Goal: Task Accomplishment & Management: Manage account settings

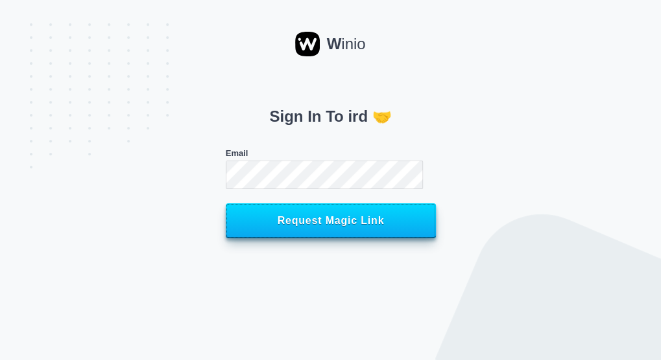
click at [382, 226] on span "Request Magic Link" at bounding box center [331, 221] width 182 height 12
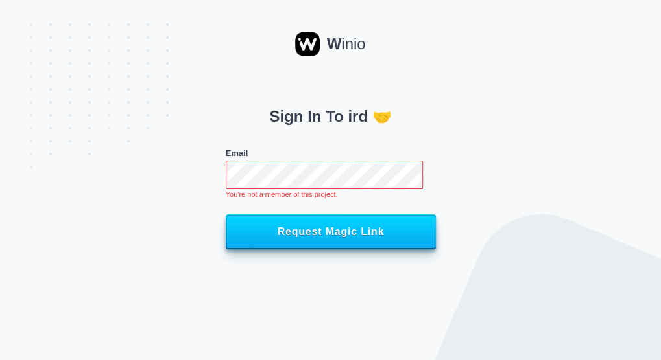
click at [360, 229] on span "Request Magic Link" at bounding box center [331, 232] width 182 height 12
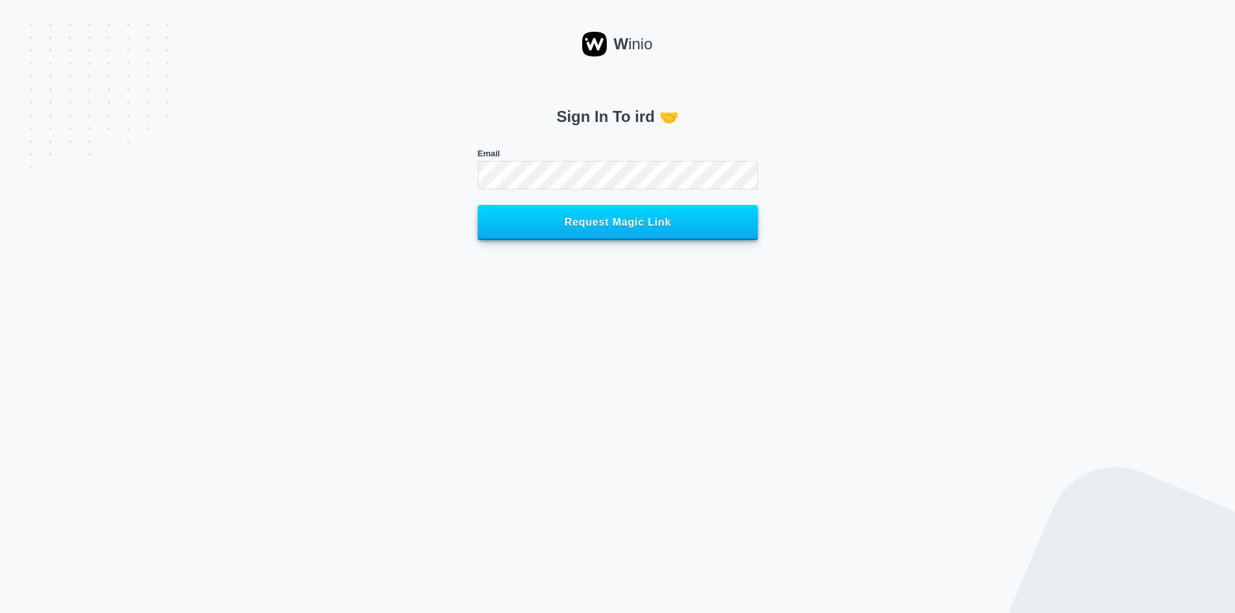
click at [478, 205] on button "Request Magic Link" at bounding box center [618, 222] width 280 height 35
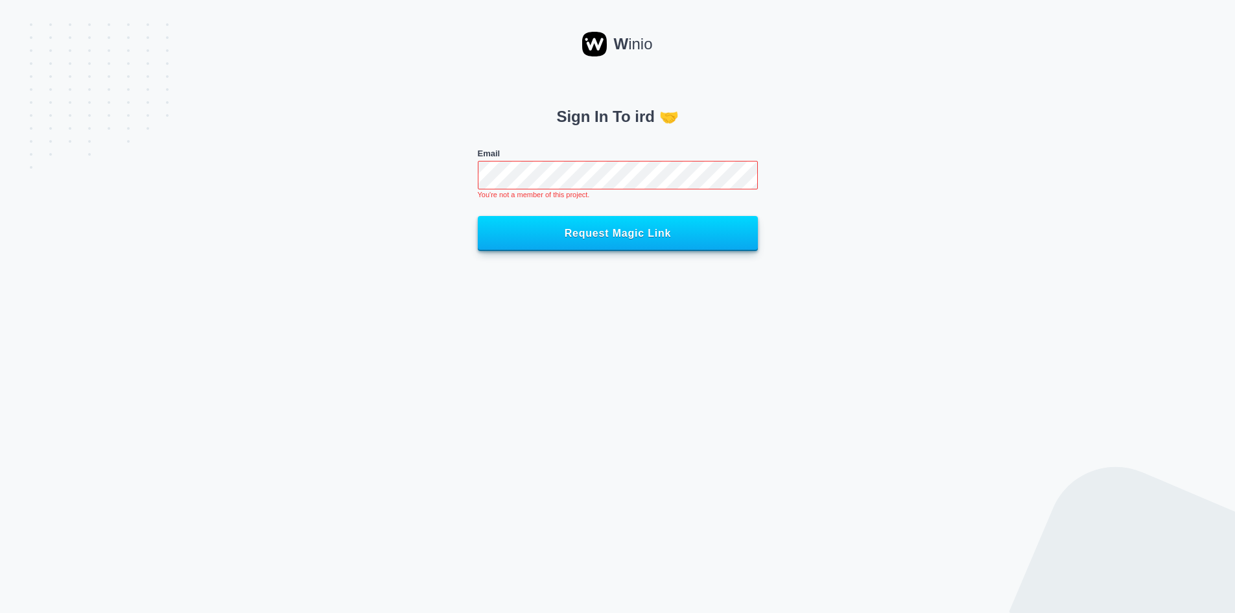
click at [478, 216] on button "Request Magic Link" at bounding box center [618, 233] width 280 height 35
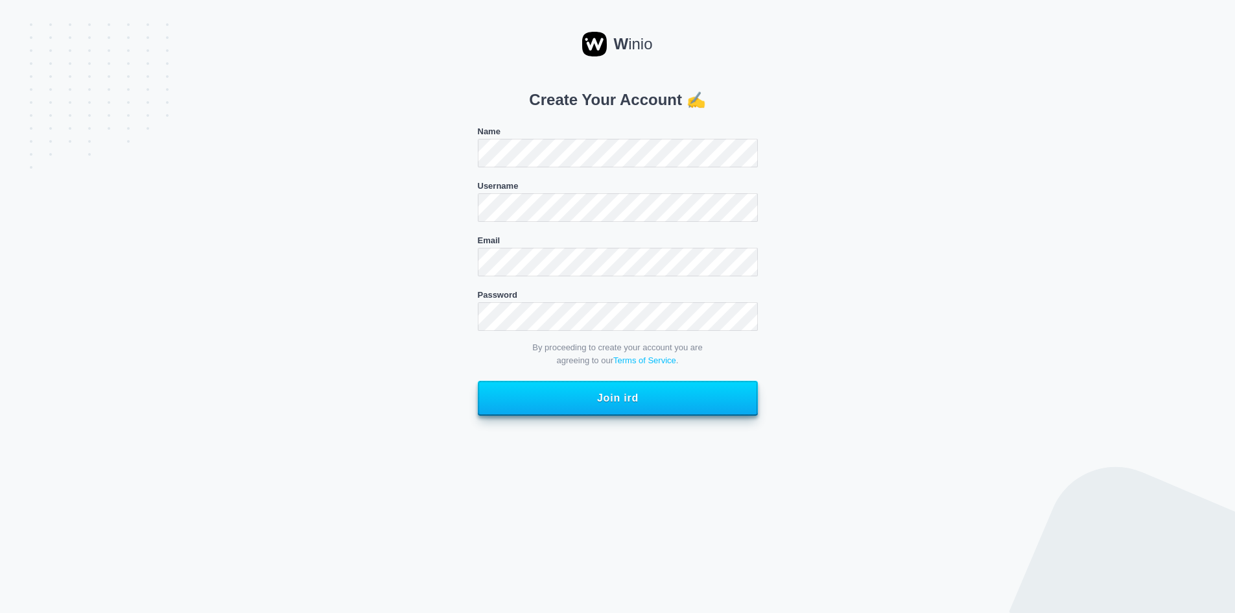
click at [516, 407] on button "Join ird" at bounding box center [618, 398] width 280 height 35
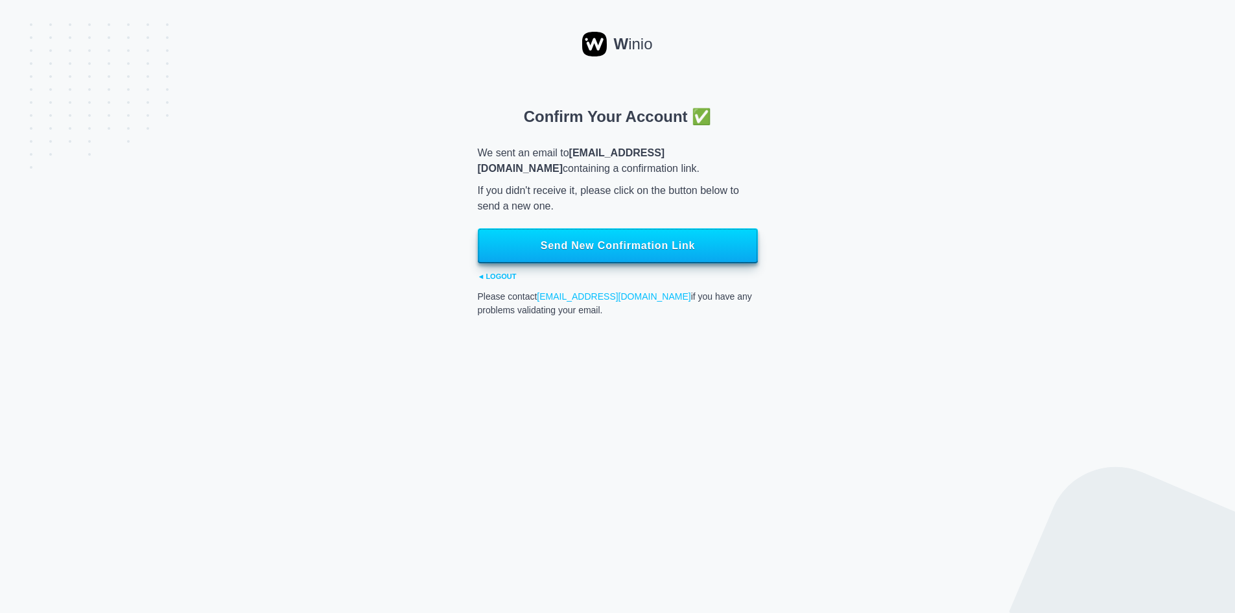
click at [683, 260] on button "Send New Confirmation Link" at bounding box center [618, 245] width 280 height 35
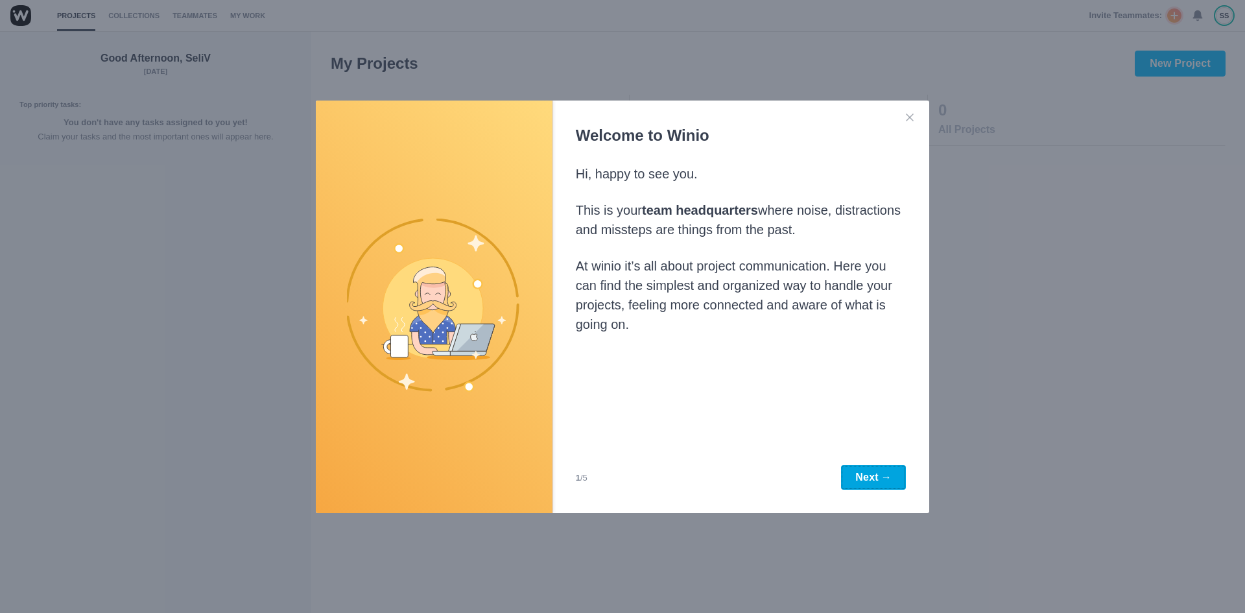
click at [864, 469] on button "Next →" at bounding box center [873, 477] width 65 height 25
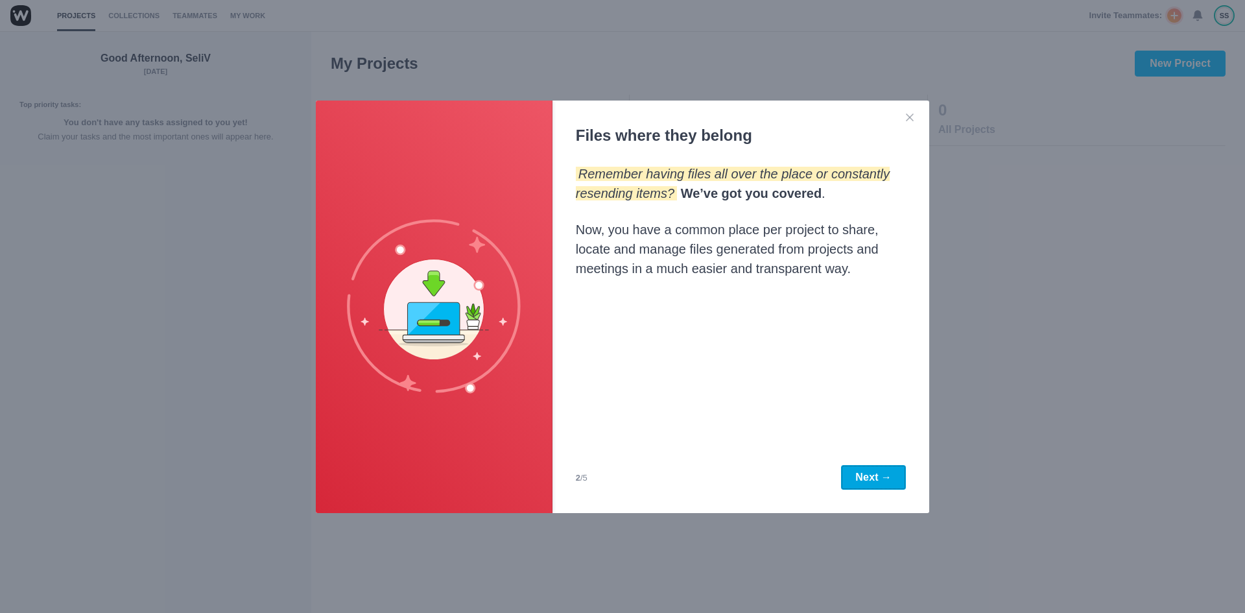
click at [864, 469] on button "Next →" at bounding box center [873, 477] width 65 height 25
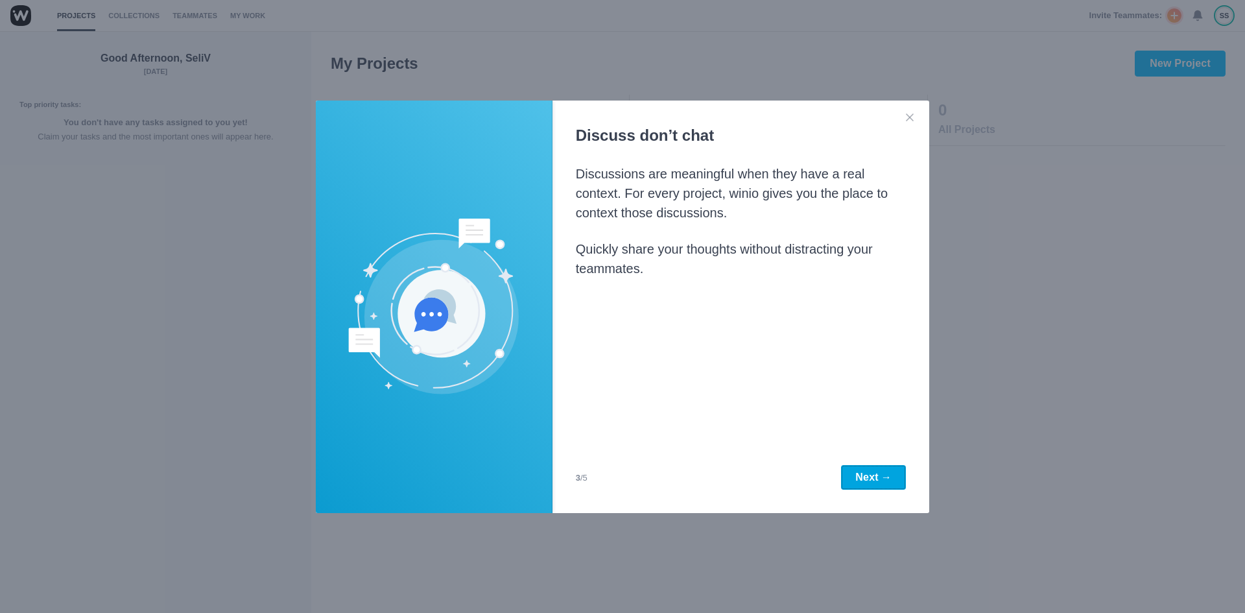
click at [864, 469] on button "Next →" at bounding box center [873, 477] width 65 height 25
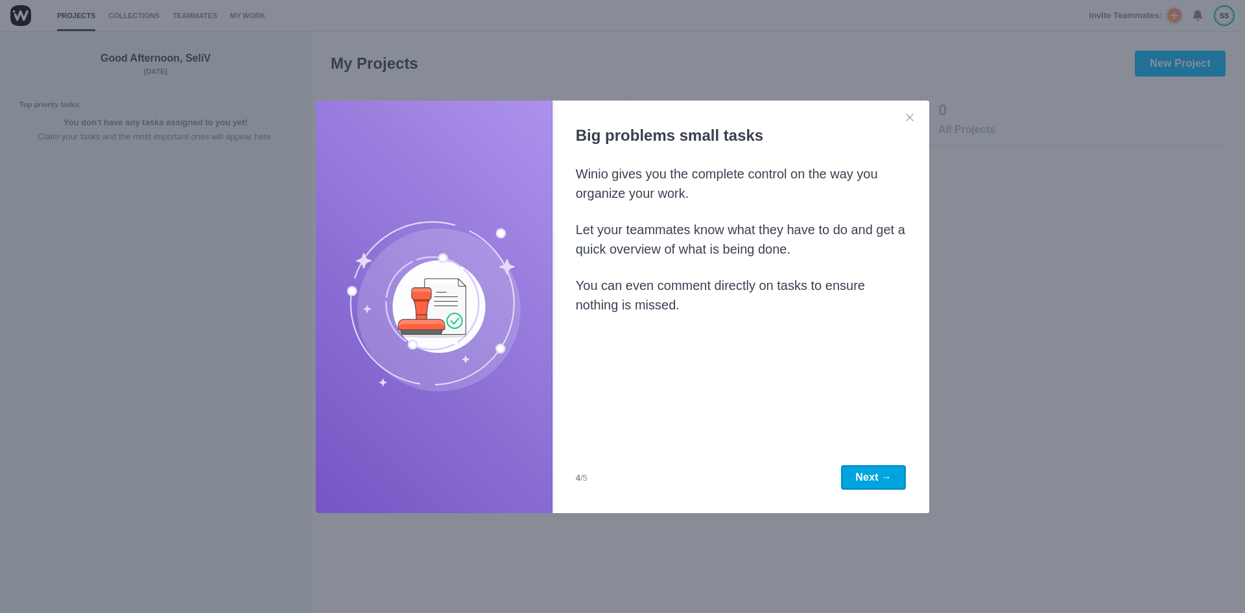
click at [864, 469] on button "Next →" at bounding box center [873, 477] width 65 height 25
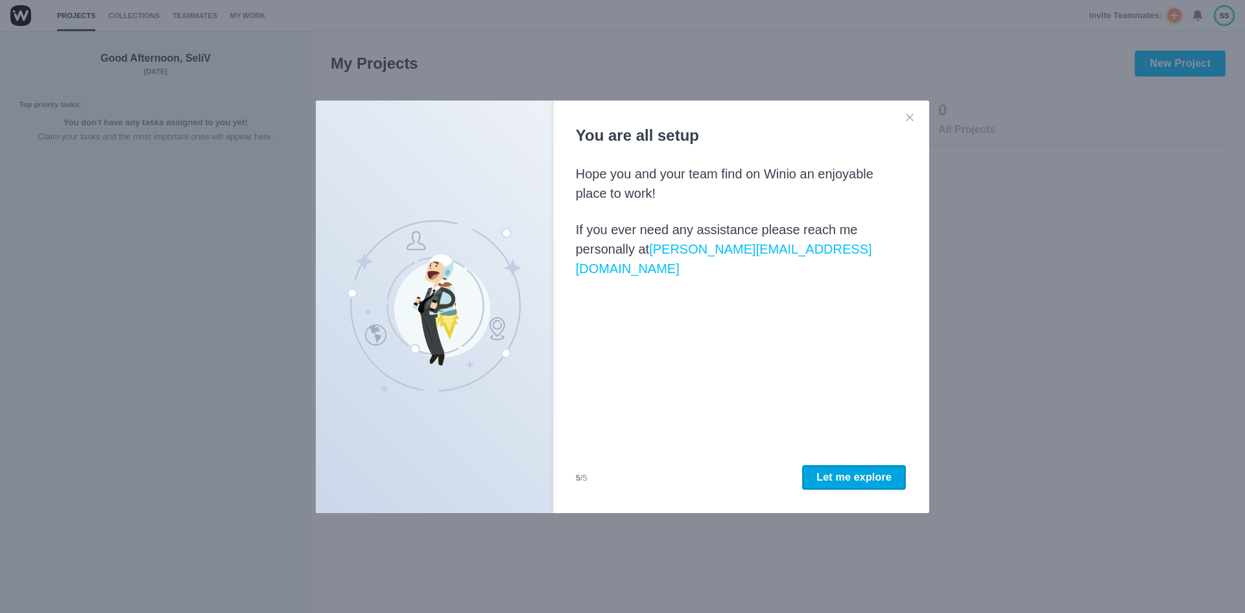
click at [864, 471] on span "Let me explore" at bounding box center [853, 476] width 75 height 11
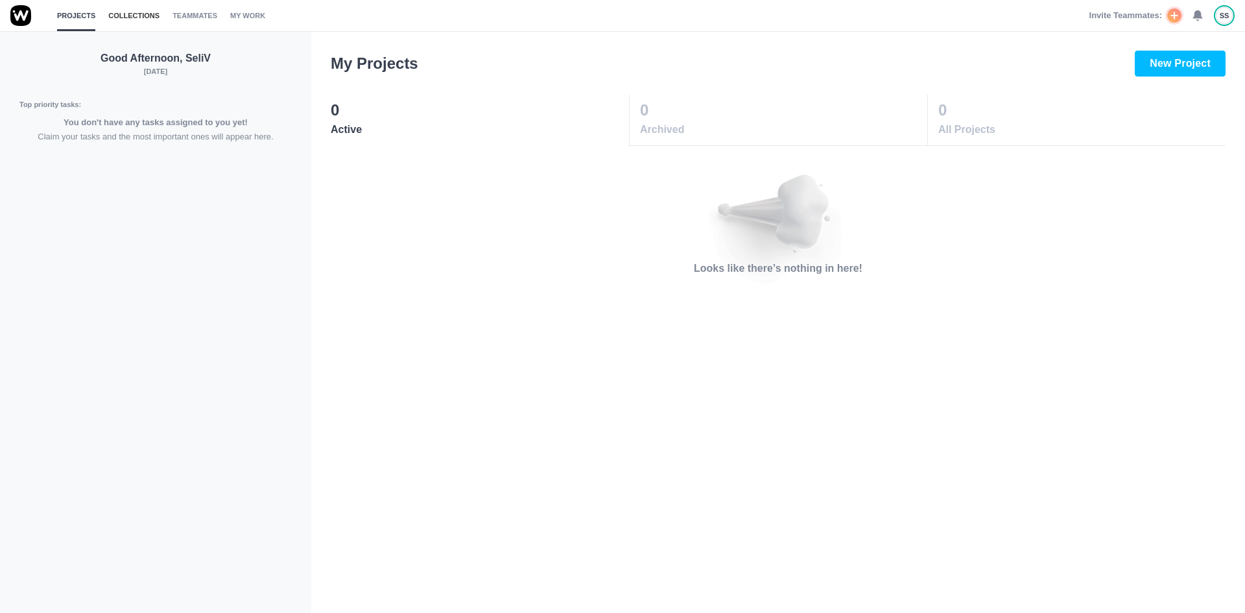
click at [123, 8] on link "Collections" at bounding box center [133, 15] width 51 height 31
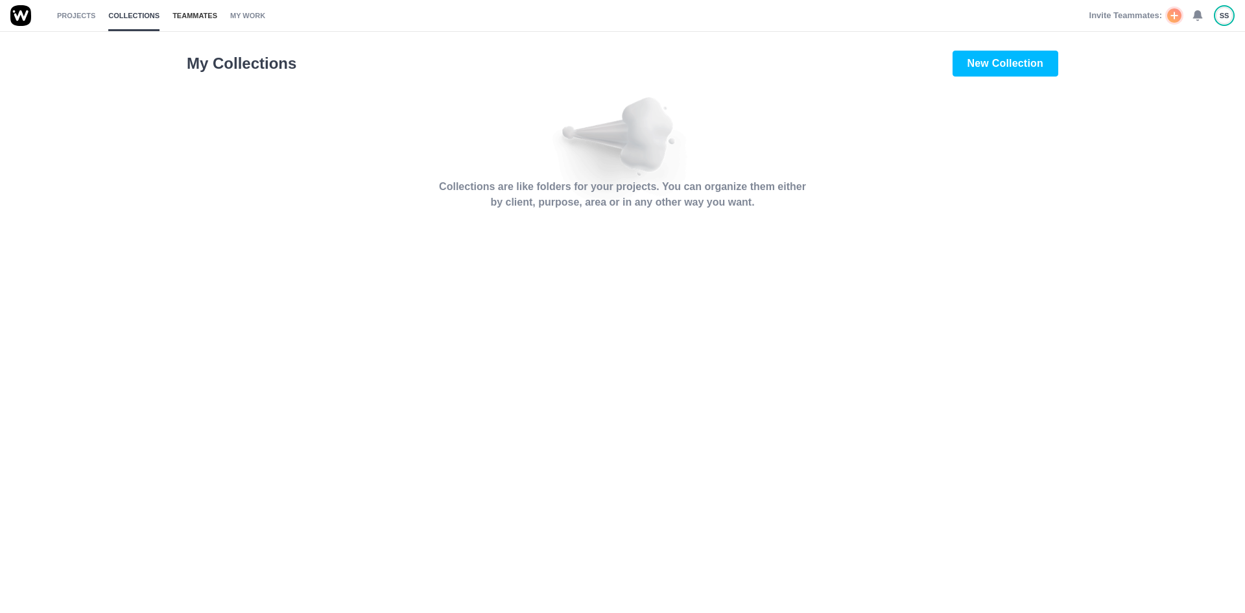
click at [177, 16] on link "Teammates" at bounding box center [194, 15] width 45 height 31
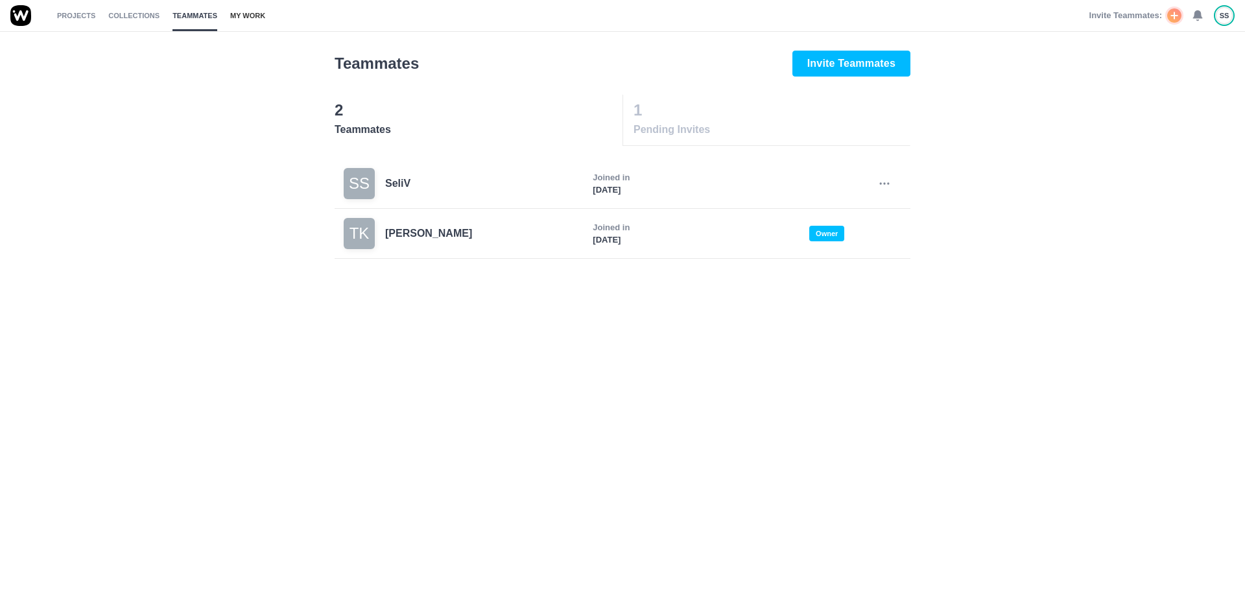
click at [230, 14] on link "My Work" at bounding box center [247, 15] width 35 height 31
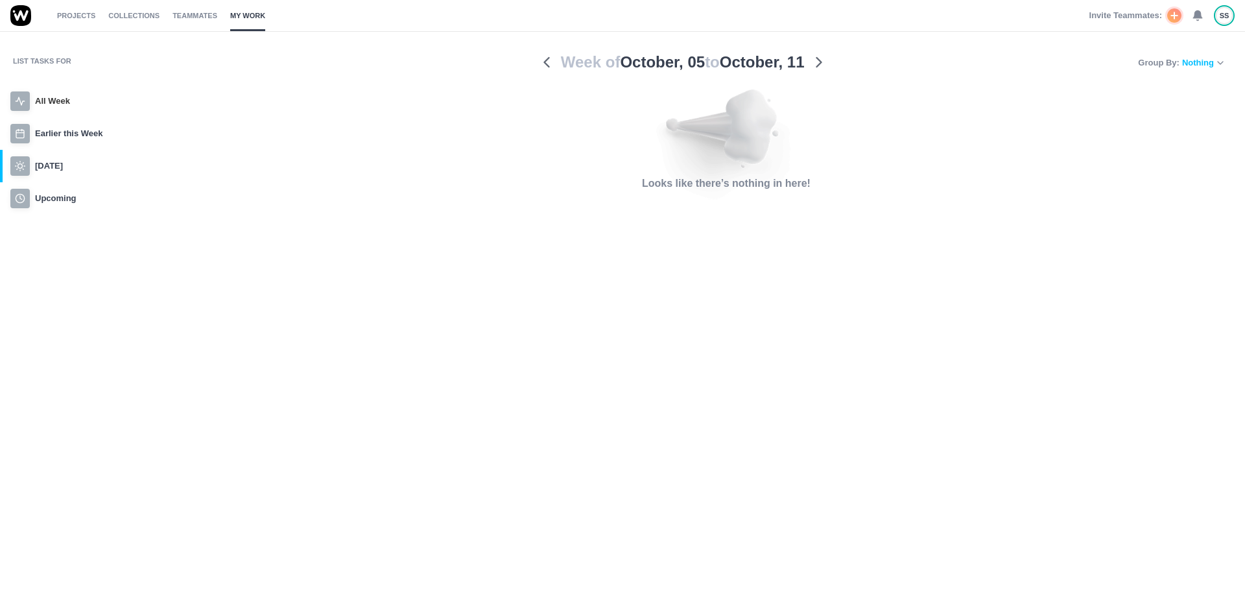
click at [52, 102] on p "All Week" at bounding box center [52, 101] width 35 height 13
click at [76, 12] on link "Projects" at bounding box center [76, 15] width 38 height 31
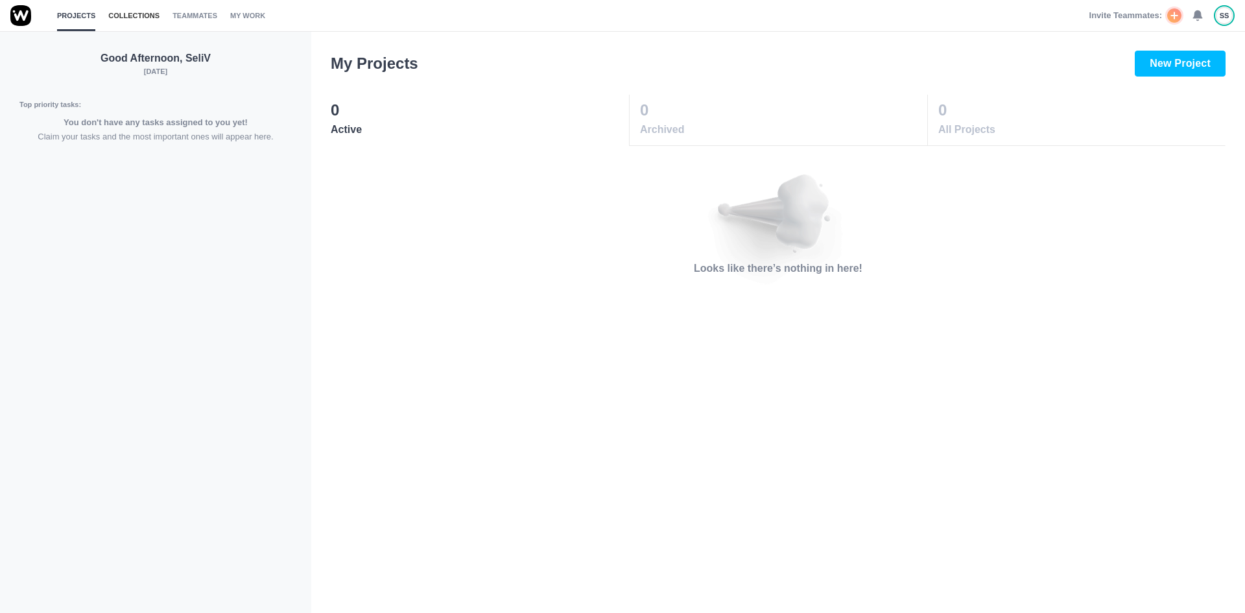
click at [132, 18] on link "Collections" at bounding box center [133, 15] width 51 height 31
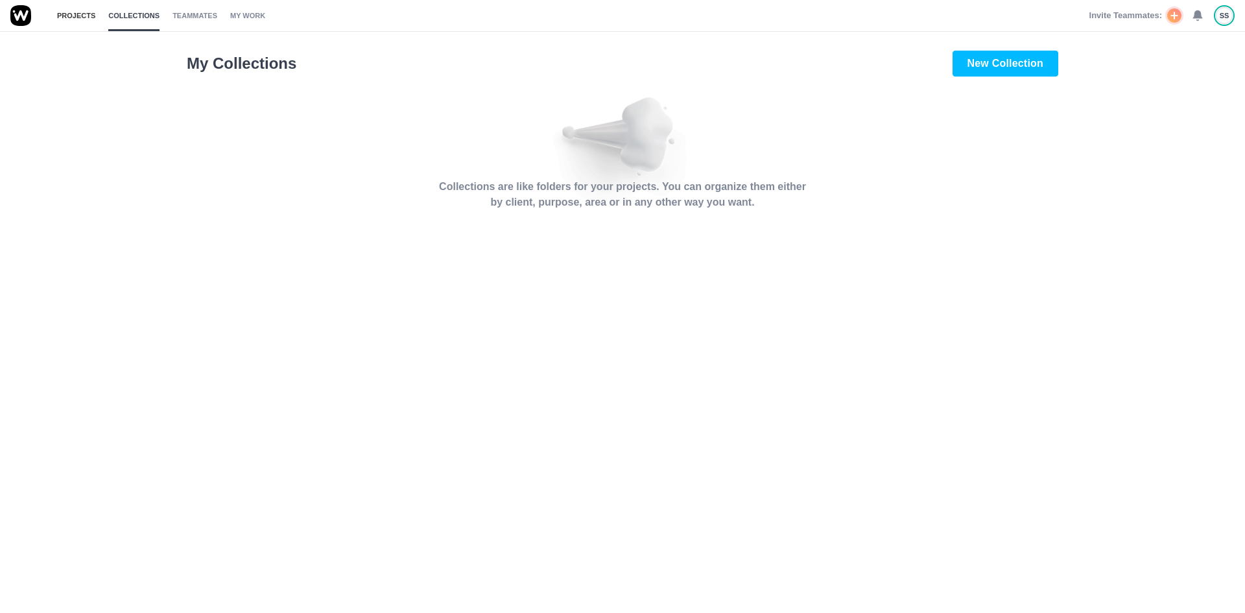
click at [81, 25] on link "Projects" at bounding box center [76, 15] width 38 height 31
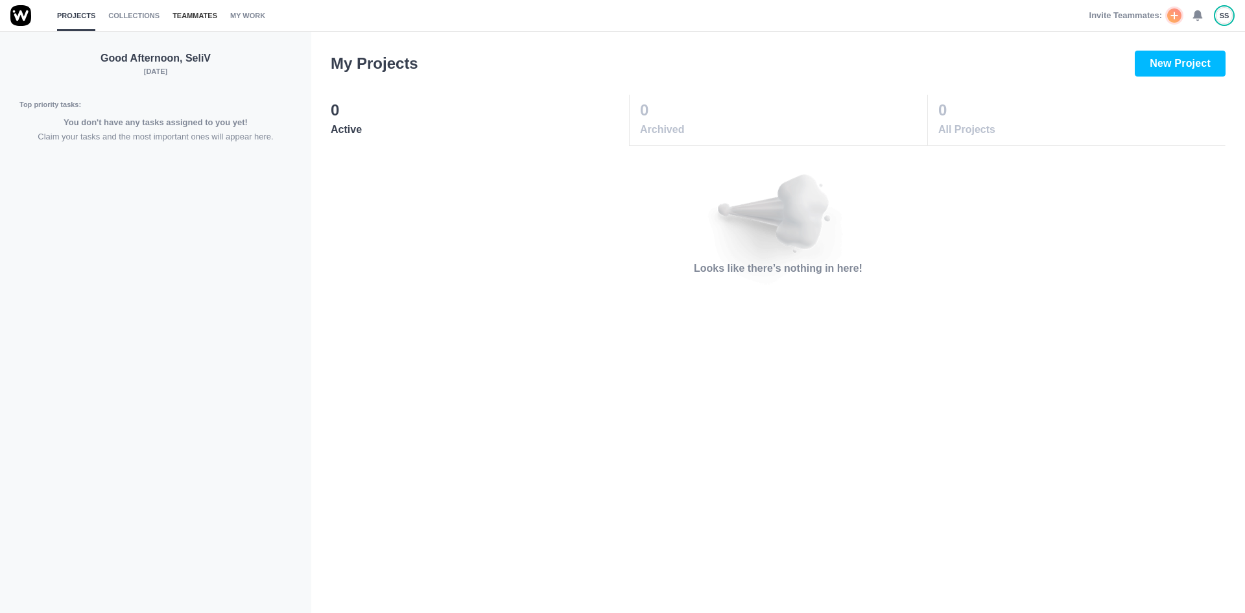
click at [172, 14] on link "Teammates" at bounding box center [194, 15] width 45 height 31
click at [124, 23] on link "Collections" at bounding box center [133, 15] width 51 height 31
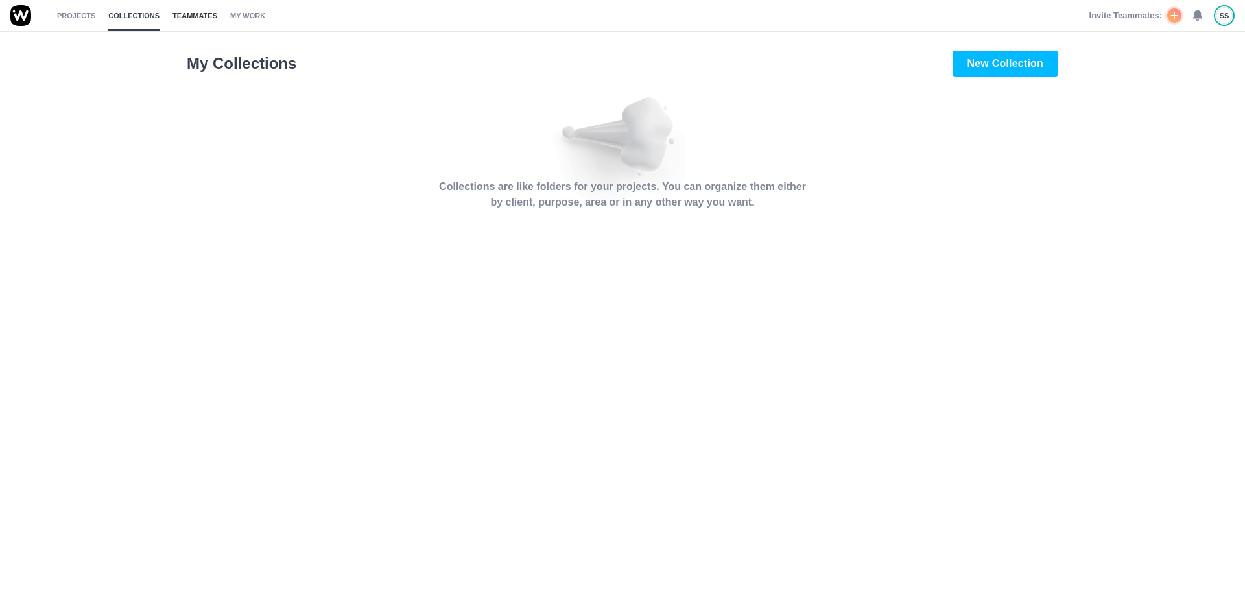
click at [173, 20] on link "Teammates" at bounding box center [194, 15] width 45 height 31
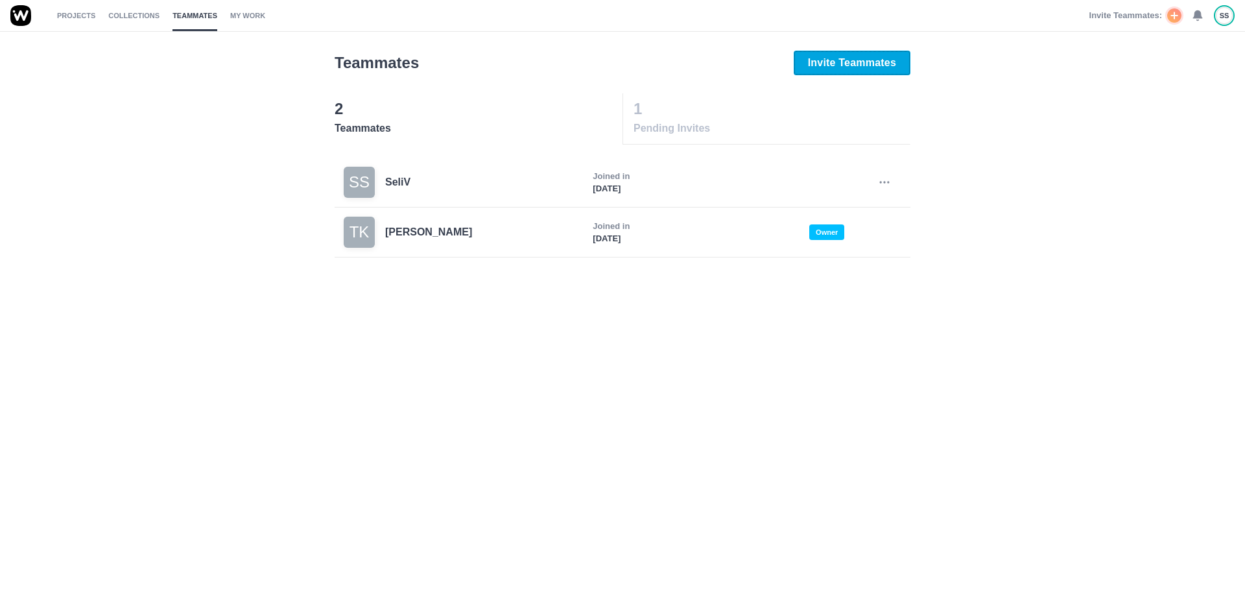
click at [891, 65] on button "Invite Teammates" at bounding box center [851, 63] width 117 height 25
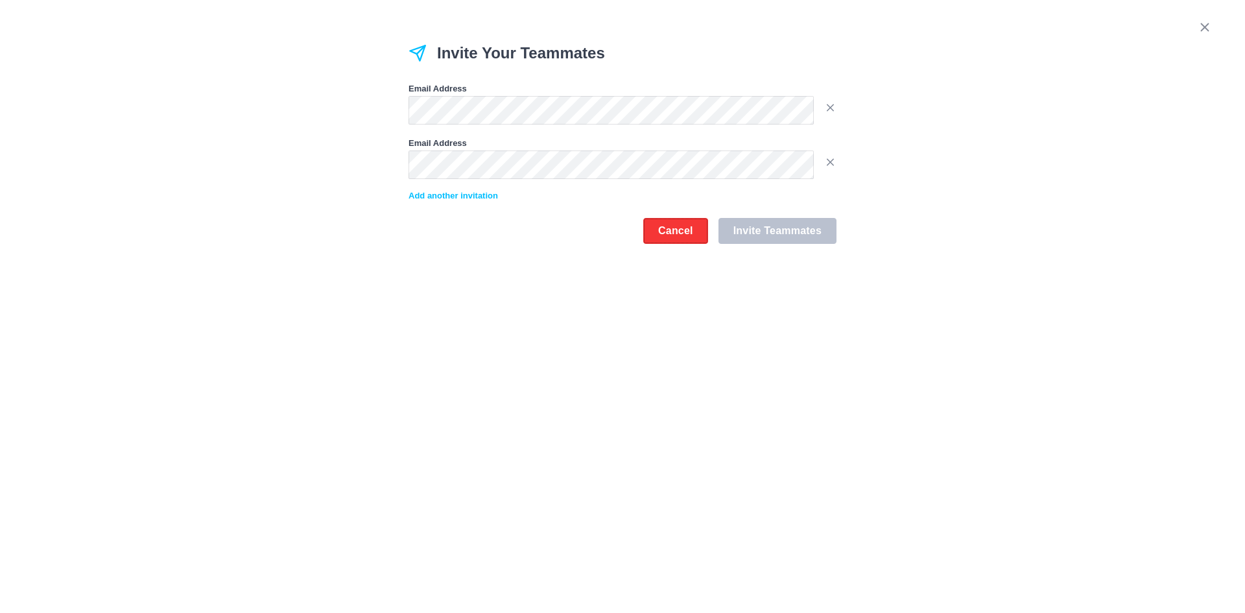
click at [666, 237] on button "Cancel" at bounding box center [675, 231] width 65 height 26
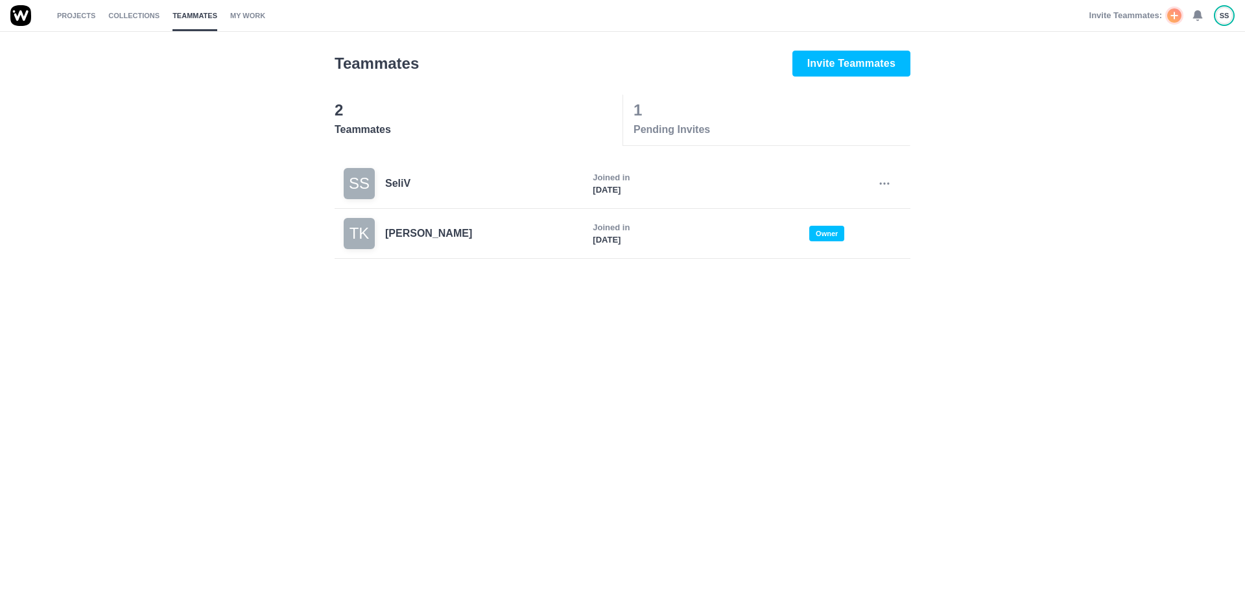
click at [667, 111] on p "1" at bounding box center [770, 110] width 275 height 23
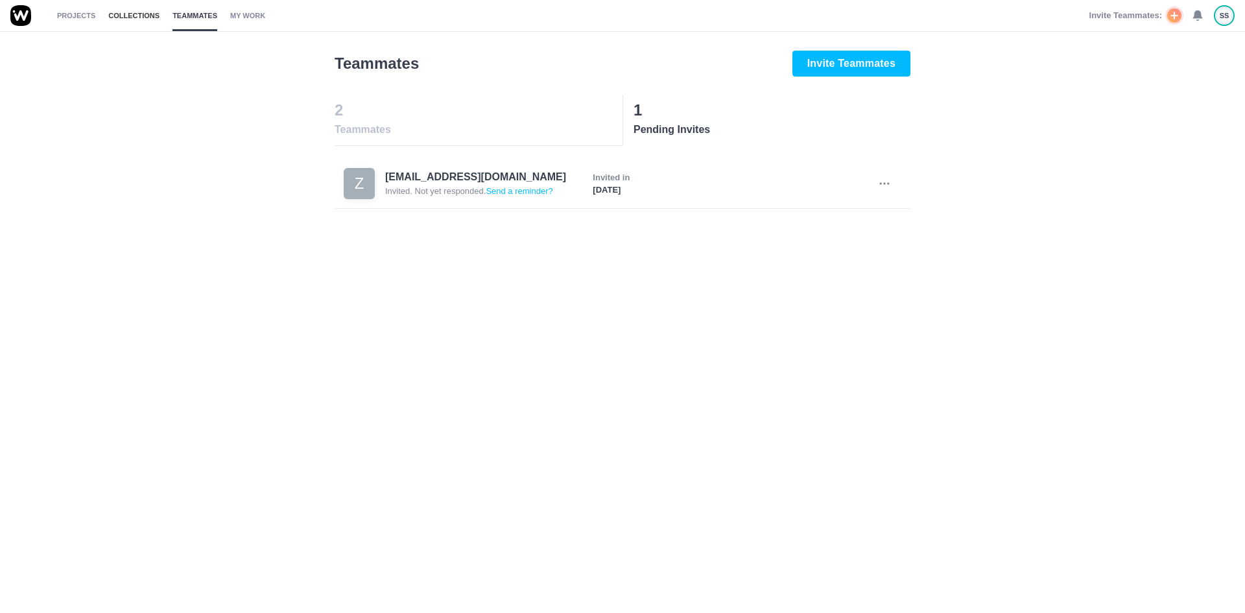
click at [121, 8] on link "Collections" at bounding box center [133, 15] width 51 height 31
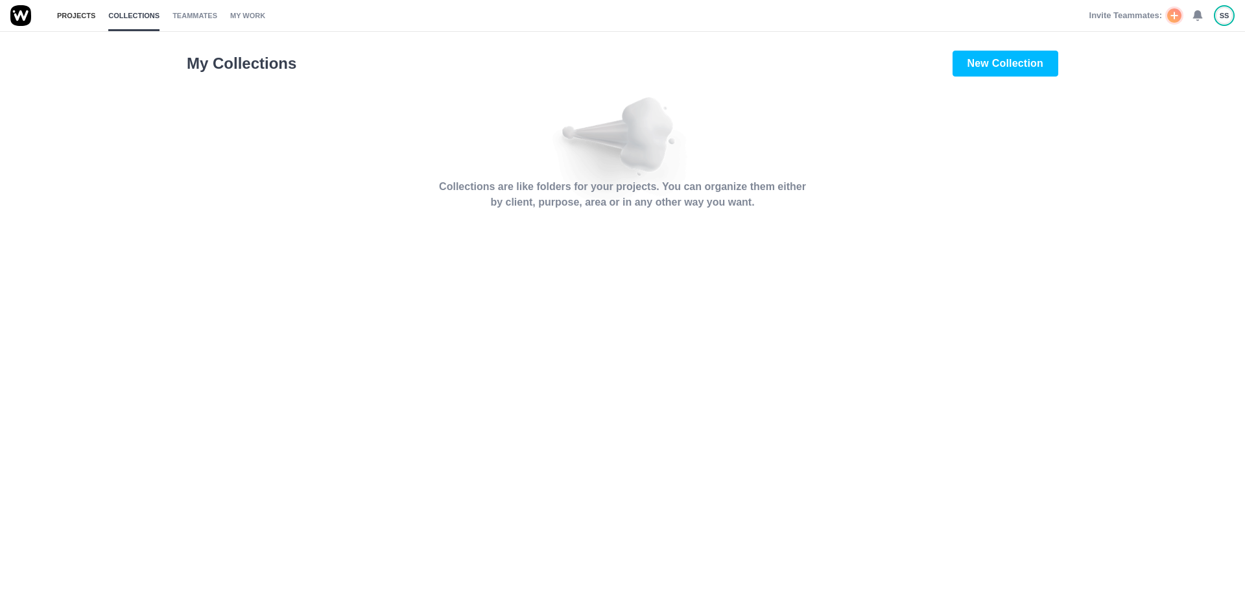
click at [68, 10] on link "Projects" at bounding box center [76, 15] width 38 height 31
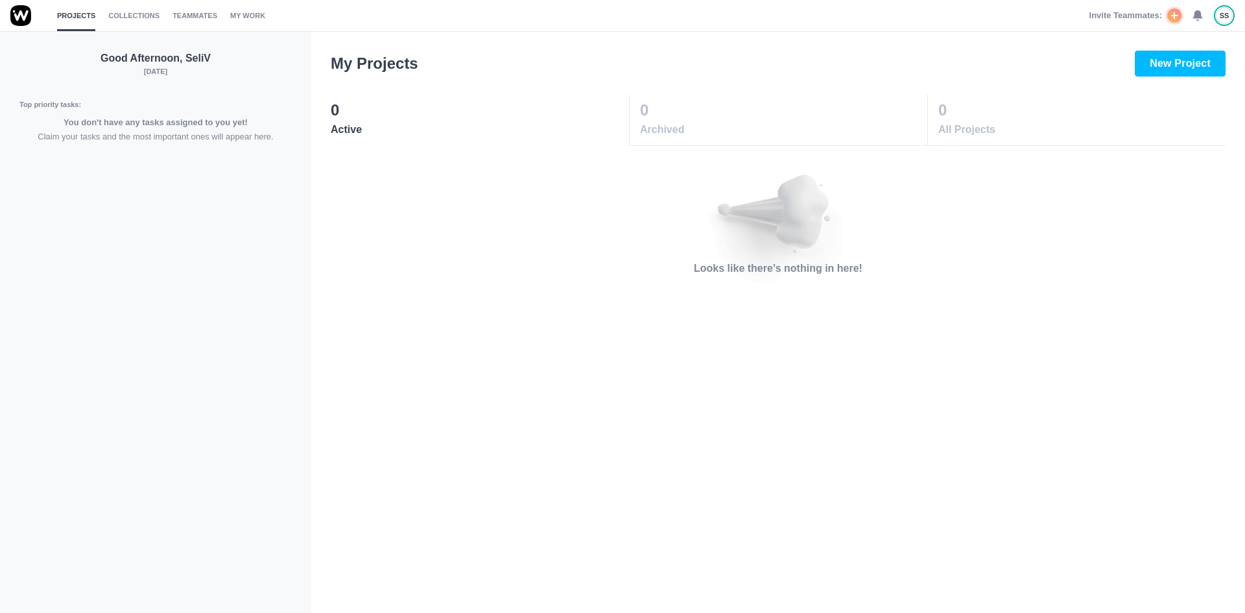
click at [1226, 16] on span "SS" at bounding box center [1224, 15] width 10 height 11
click at [231, 303] on div "Good Afternoon, SeliV Thursday October 09 Top priority tasks: You don't have an…" at bounding box center [155, 321] width 311 height 581
click at [129, 18] on link "Collections" at bounding box center [133, 15] width 51 height 31
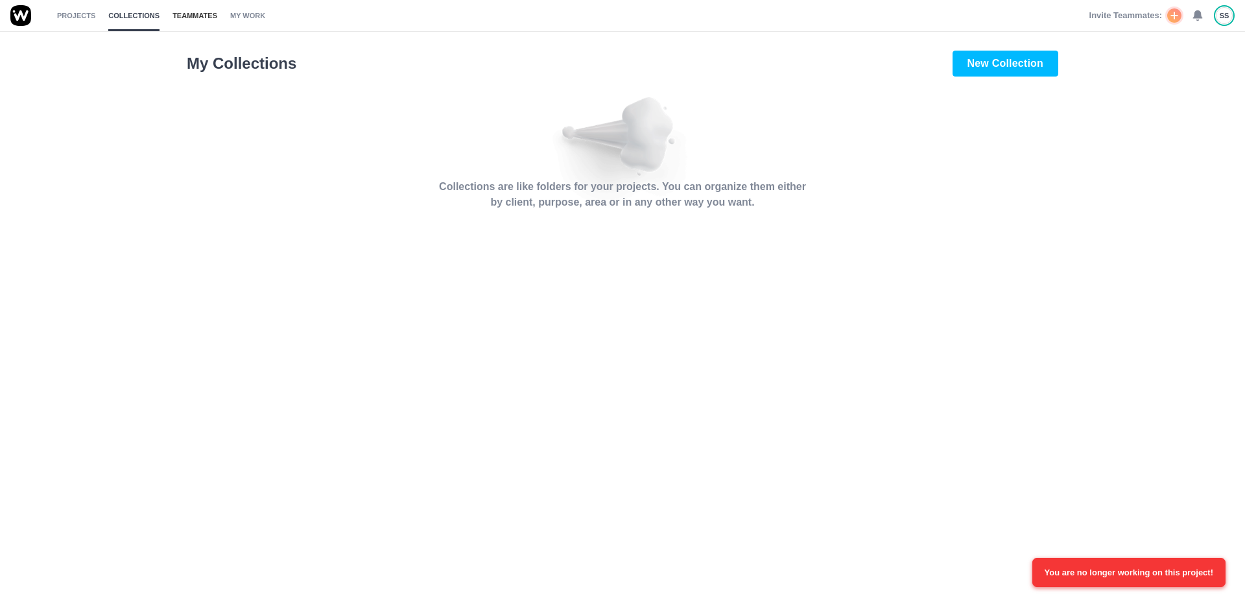
click at [172, 18] on link "Teammates" at bounding box center [194, 15] width 45 height 31
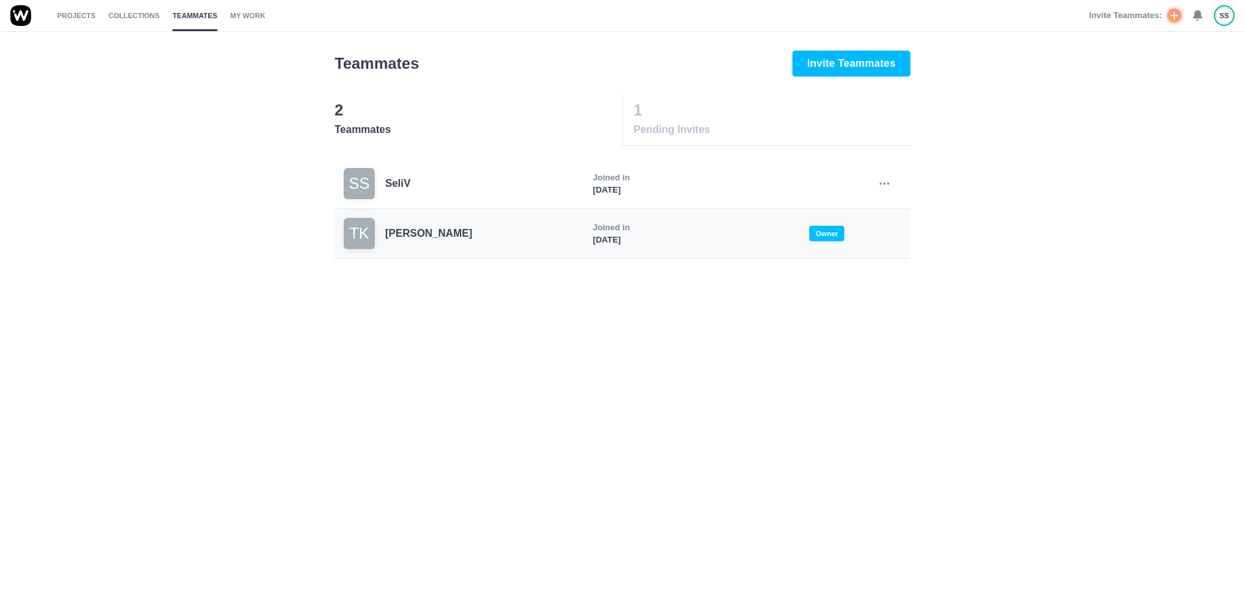
click at [432, 233] on p "Tevita Kengike" at bounding box center [431, 234] width 92 height 16
click at [366, 237] on div "TK" at bounding box center [359, 233] width 31 height 31
click at [418, 234] on p "[PERSON_NAME]" at bounding box center [431, 234] width 92 height 16
click at [454, 307] on div "Teammates Invite Teammates 2 Teammates 1 Pending Invites SS SeliV Joined in Oct…" at bounding box center [622, 321] width 1245 height 581
click at [425, 239] on p "[PERSON_NAME]" at bounding box center [431, 234] width 92 height 16
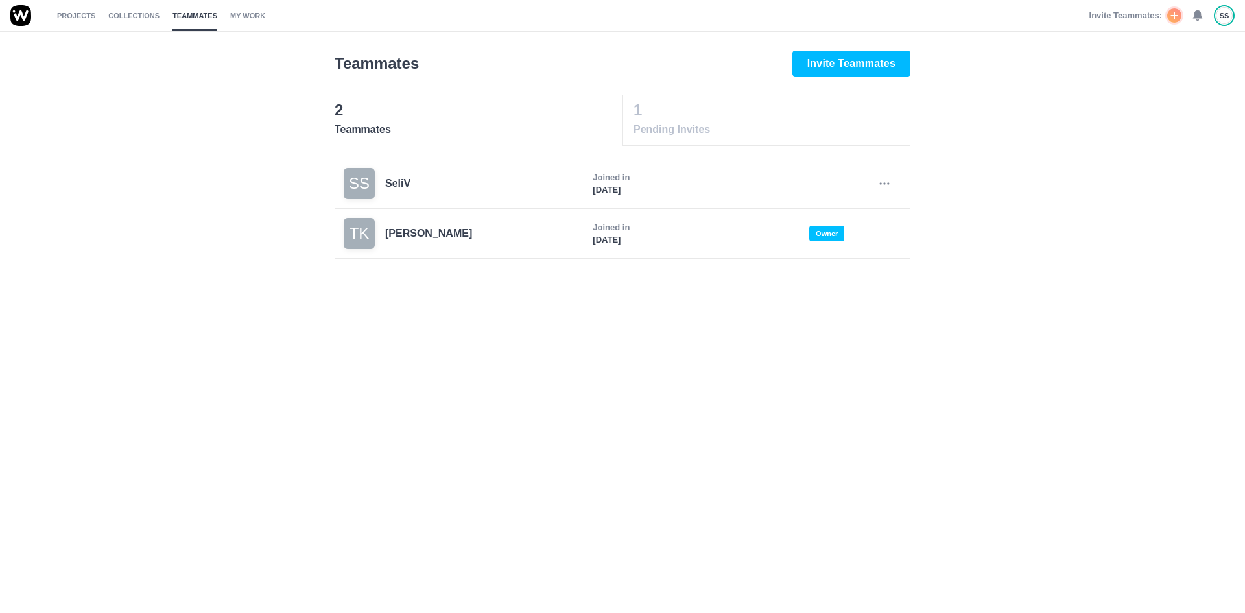
click at [1221, 18] on span "SS" at bounding box center [1224, 15] width 10 height 11
click at [1166, 159] on span "Logout" at bounding box center [1159, 162] width 29 height 8
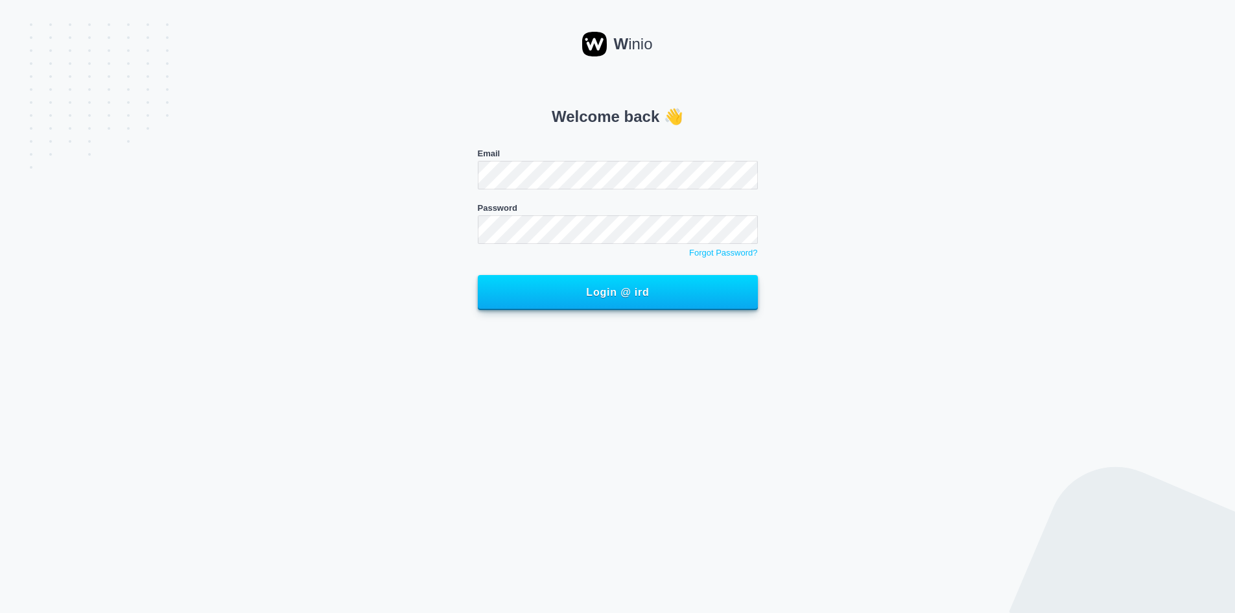
click at [817, 436] on div "W inio Welcome back 👋 Email Password Forgot Password? Login @ ird" at bounding box center [617, 306] width 1235 height 613
click at [572, 297] on span "Login @ ird" at bounding box center [618, 291] width 252 height 12
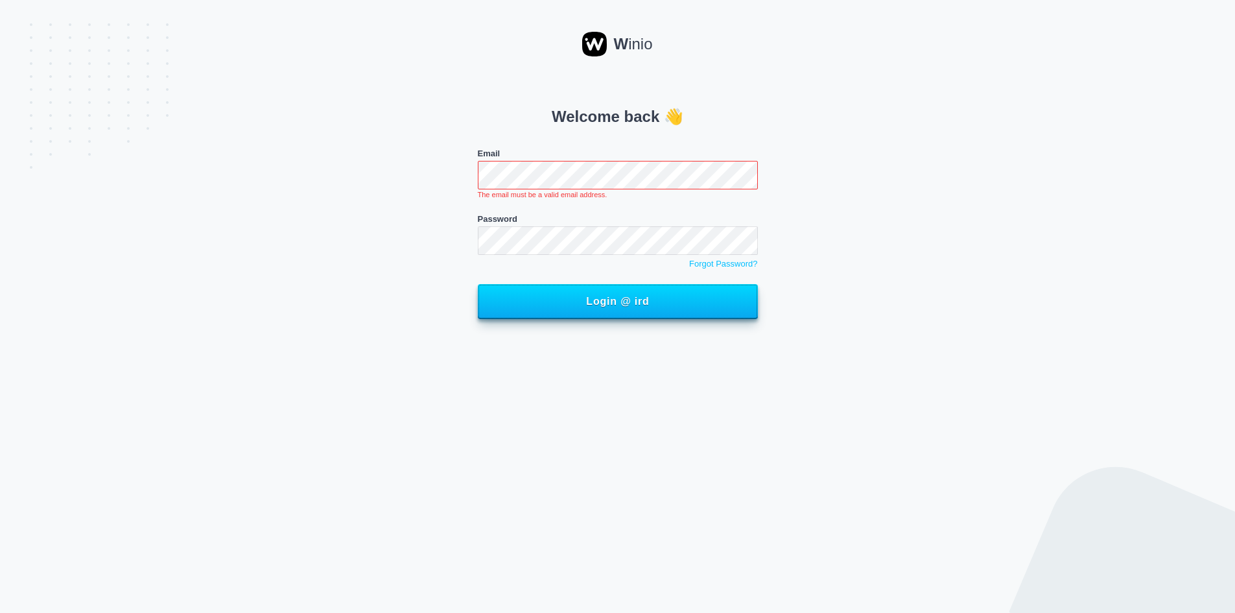
click at [532, 307] on span "Login @ ird" at bounding box center [618, 302] width 252 height 12
click at [572, 301] on span "Login @ ird" at bounding box center [618, 302] width 252 height 12
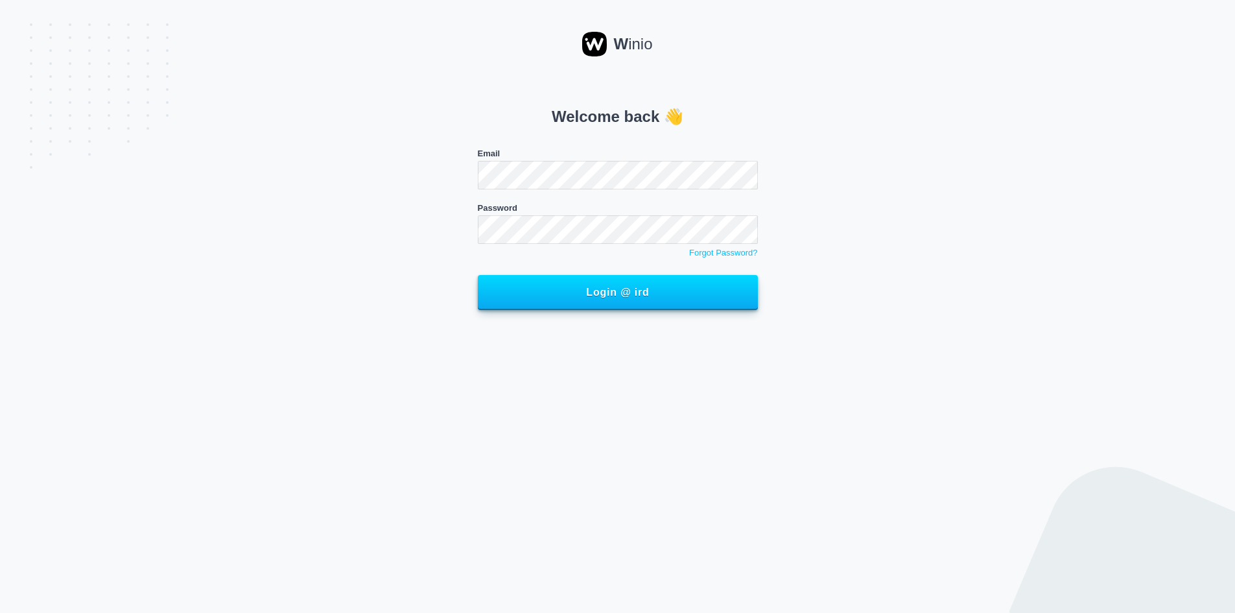
click at [299, 109] on div "Welcome back 👋 Email Password Forgot Password? Login @ ird" at bounding box center [617, 198] width 887 height 237
click at [626, 294] on span "Login @ ird" at bounding box center [618, 291] width 252 height 12
click at [576, 290] on span "Login @ ird" at bounding box center [618, 291] width 252 height 12
click at [579, 290] on span "Login @ ird" at bounding box center [618, 291] width 252 height 12
click at [569, 291] on span "Login @ ird" at bounding box center [618, 291] width 252 height 12
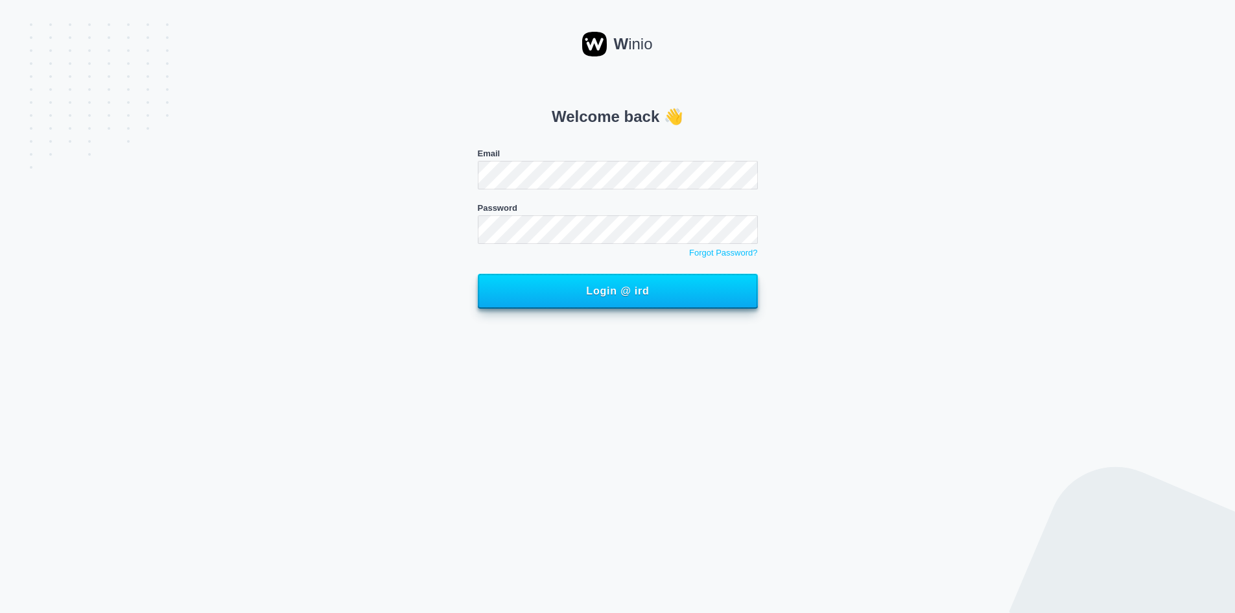
click at [566, 285] on button "Login @ ird" at bounding box center [618, 291] width 280 height 35
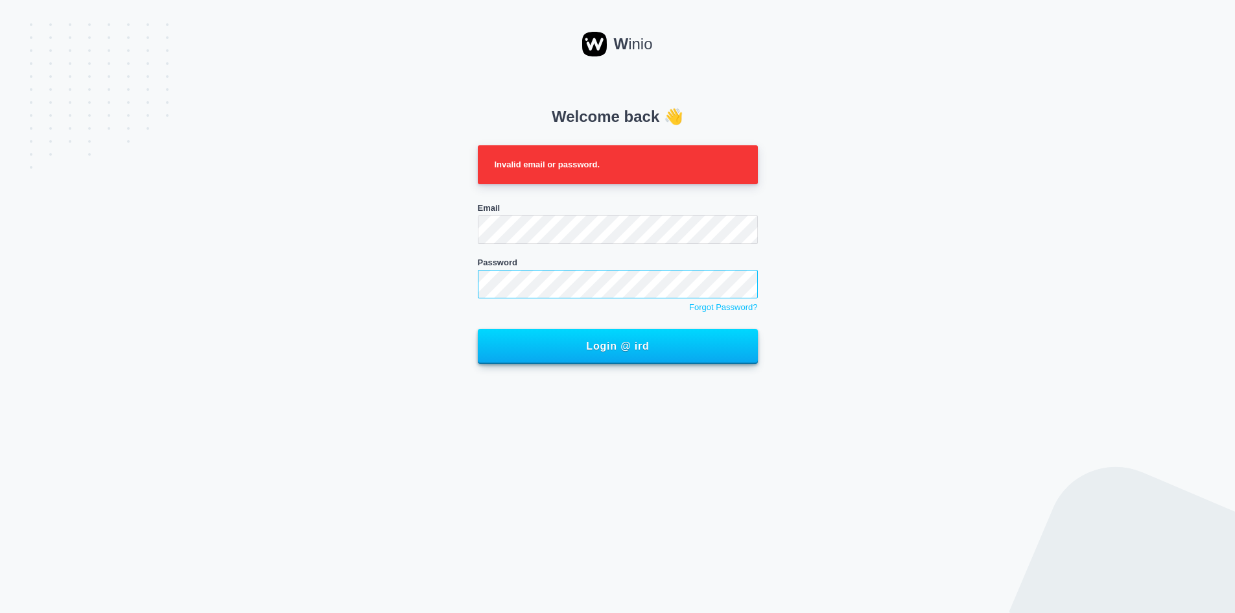
click at [457, 283] on div "Welcome back 👋 Invalid email or password. Email Password Forgot Password? Login…" at bounding box center [617, 225] width 887 height 291
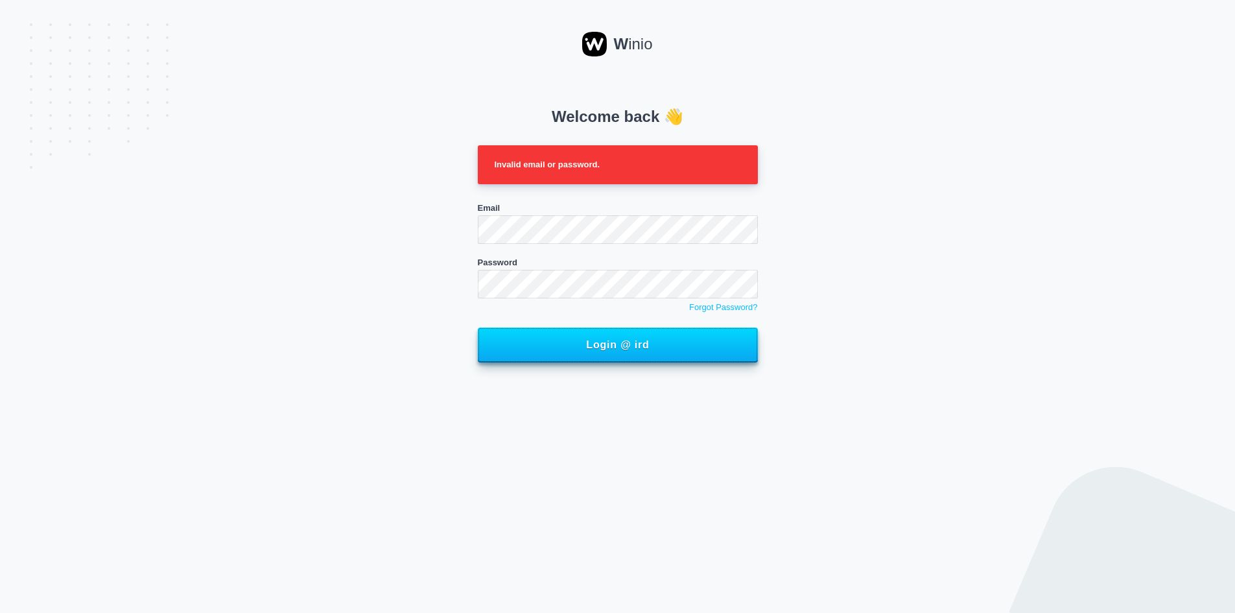
click at [618, 342] on span "Login @ ird" at bounding box center [618, 345] width 252 height 12
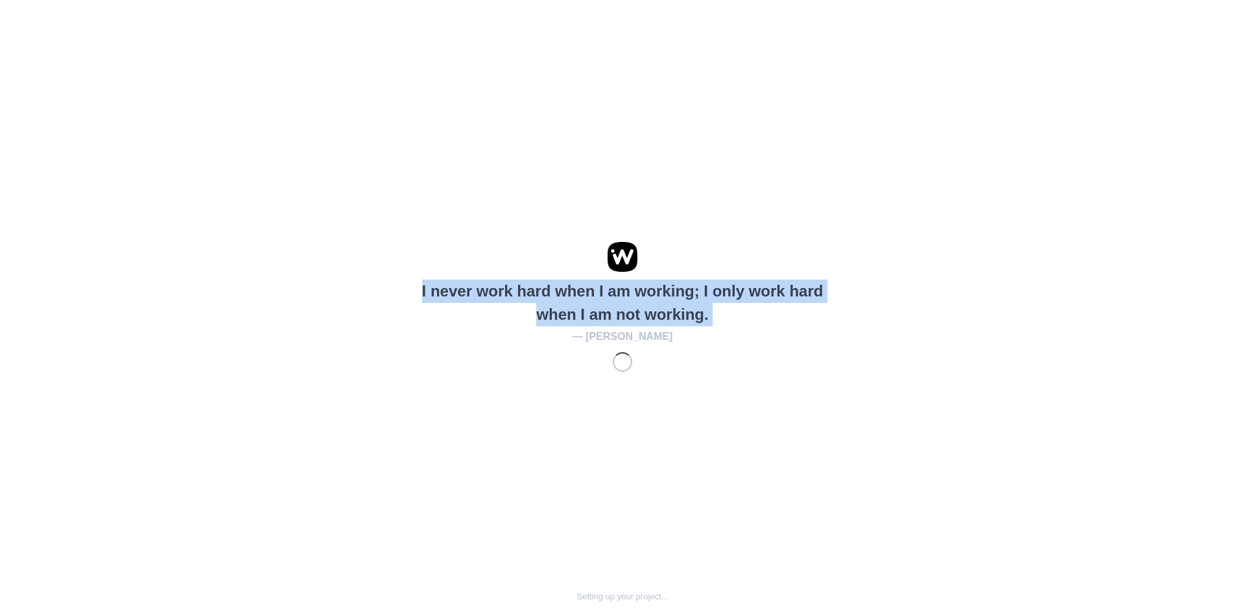
click at [608, 285] on blockquote "I never work hard when I am working; I only work hard when I am not working." at bounding box center [622, 302] width 404 height 47
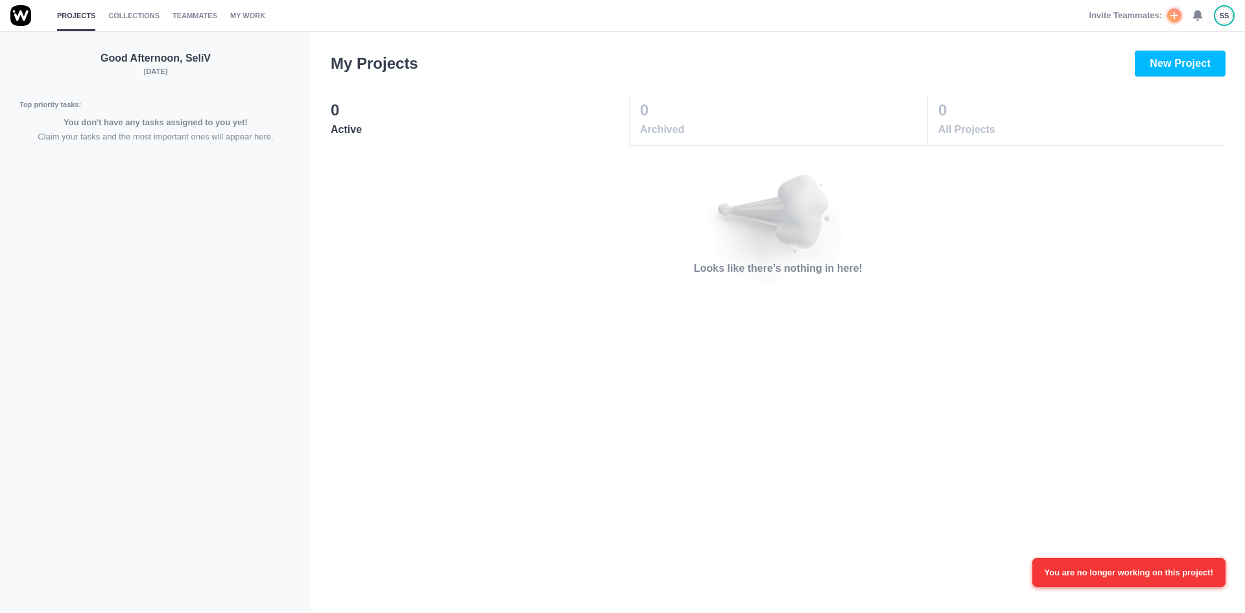
click at [631, 336] on div "My Projects New Project 0 Active 0 Archived 0 All Projects Looks like there’s n…" at bounding box center [777, 321] width 933 height 581
click at [1223, 21] on span "SS" at bounding box center [1224, 15] width 10 height 11
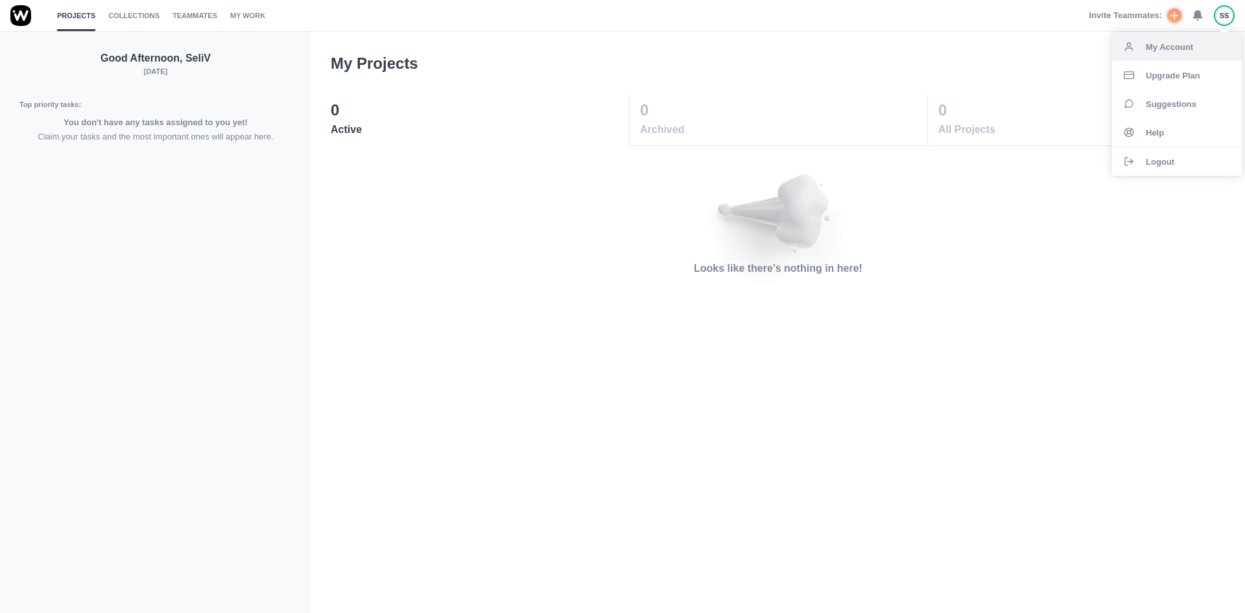
click at [1156, 49] on span "My Account" at bounding box center [1168, 47] width 47 height 8
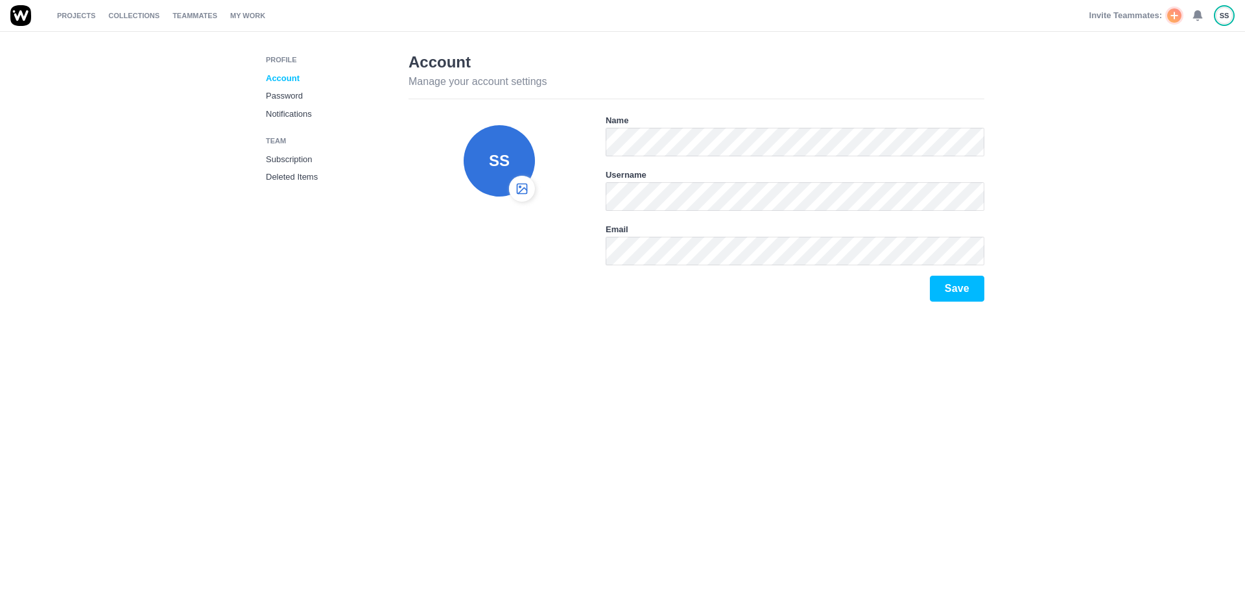
click at [303, 174] on link "Deleted Items" at bounding box center [327, 177] width 132 height 18
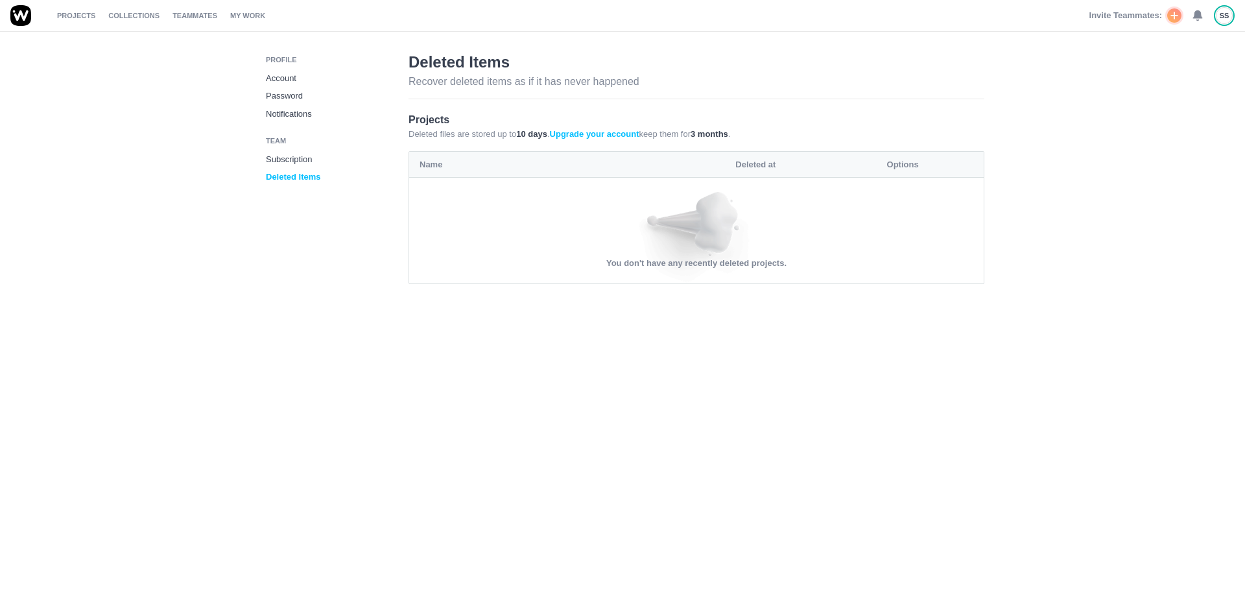
click at [294, 155] on link "Subscription" at bounding box center [327, 159] width 132 height 18
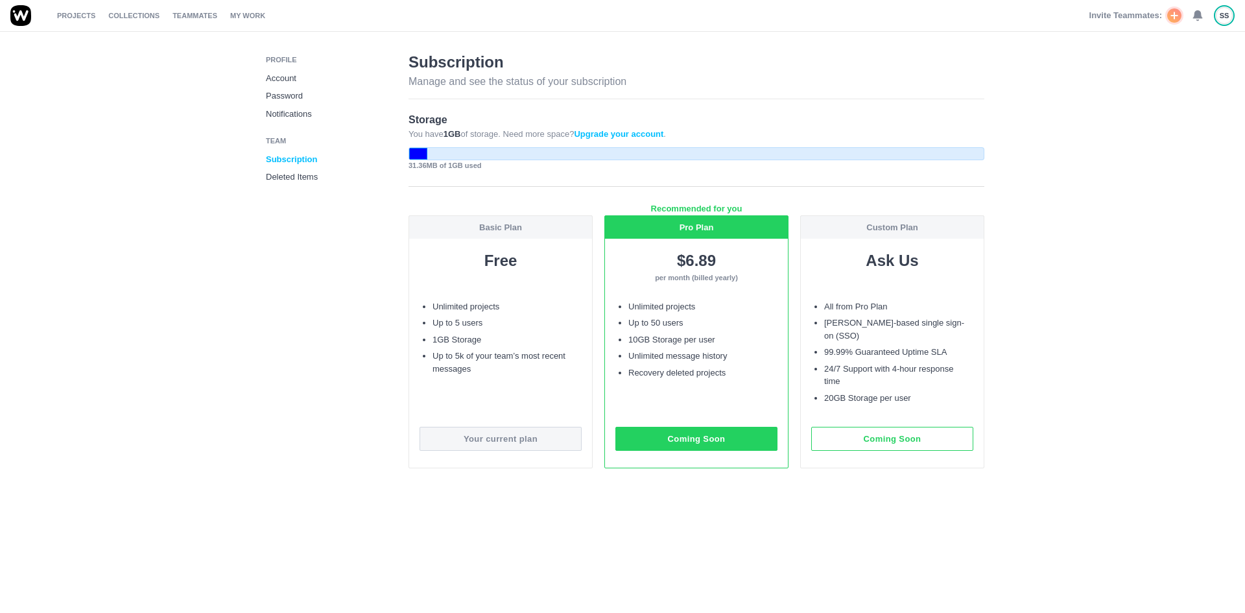
click at [299, 108] on link "Notifications" at bounding box center [327, 114] width 132 height 18
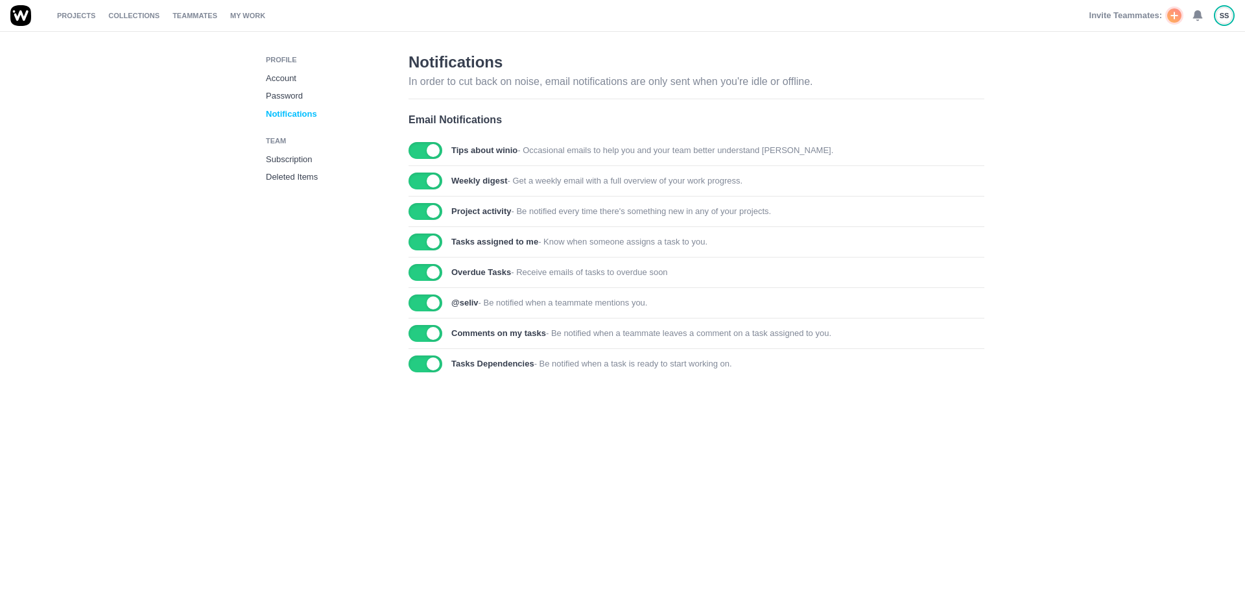
click at [298, 96] on link "Password" at bounding box center [327, 96] width 132 height 18
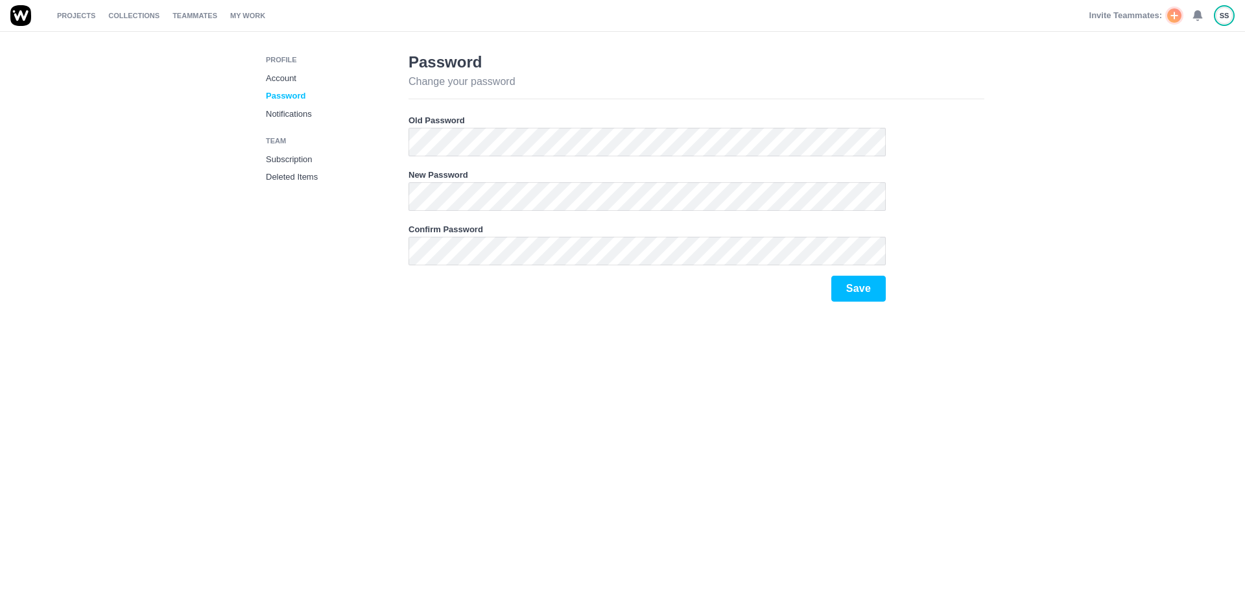
click at [281, 76] on link "Account" at bounding box center [327, 78] width 132 height 18
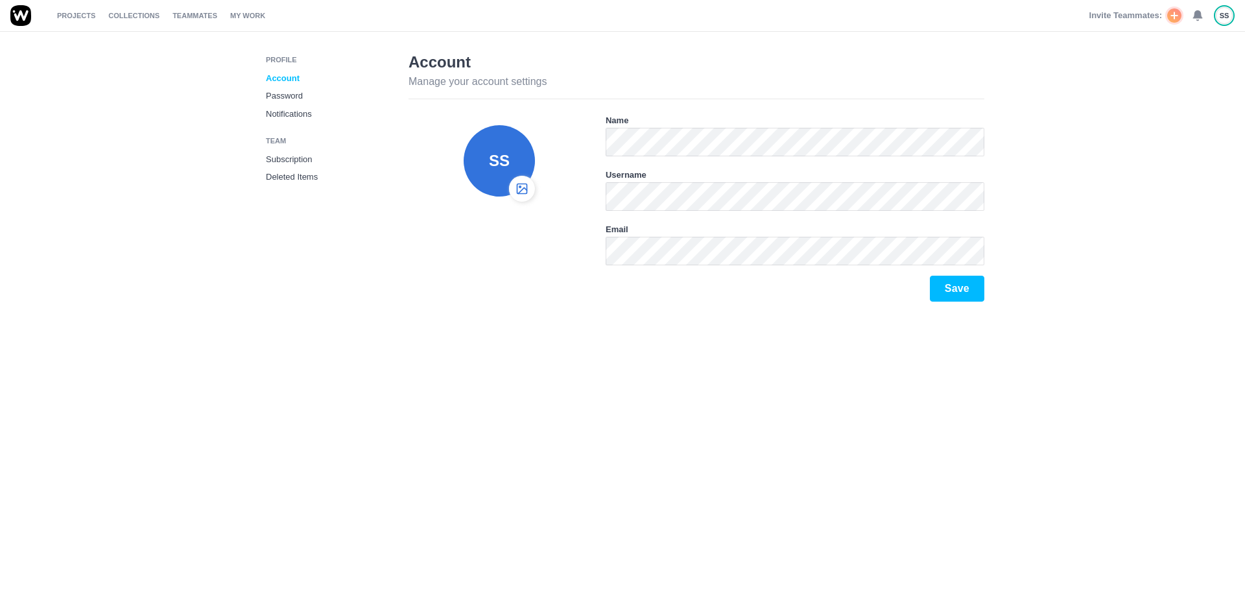
click at [1173, 16] on use at bounding box center [1174, 15] width 6 height 6
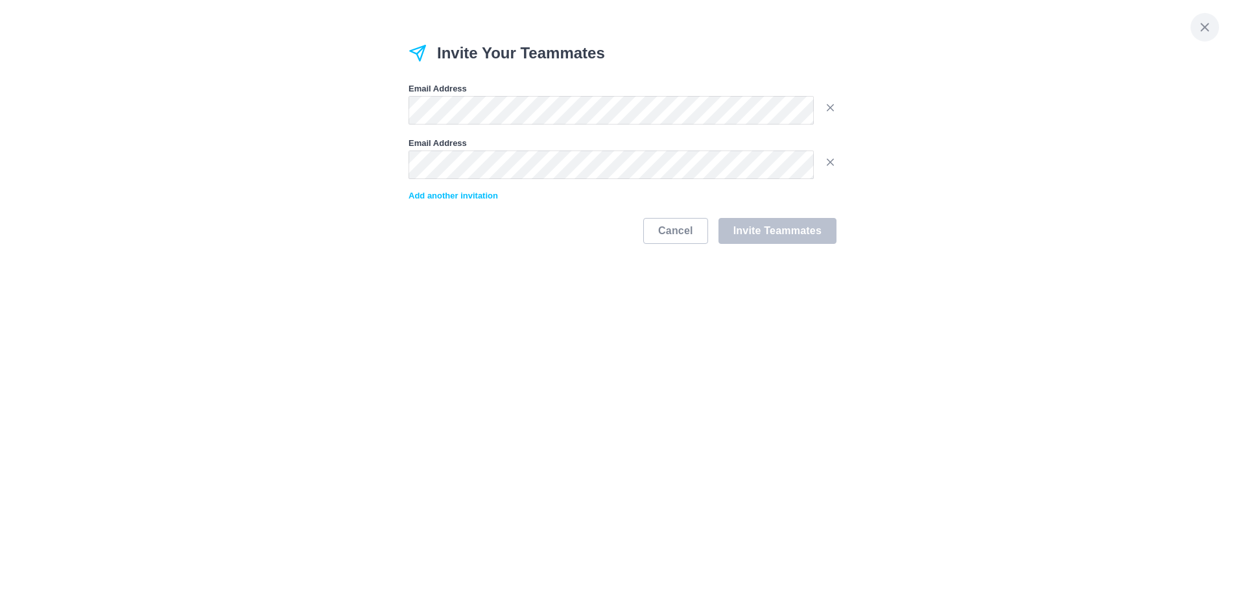
click at [1208, 28] on icon at bounding box center [1204, 27] width 14 height 14
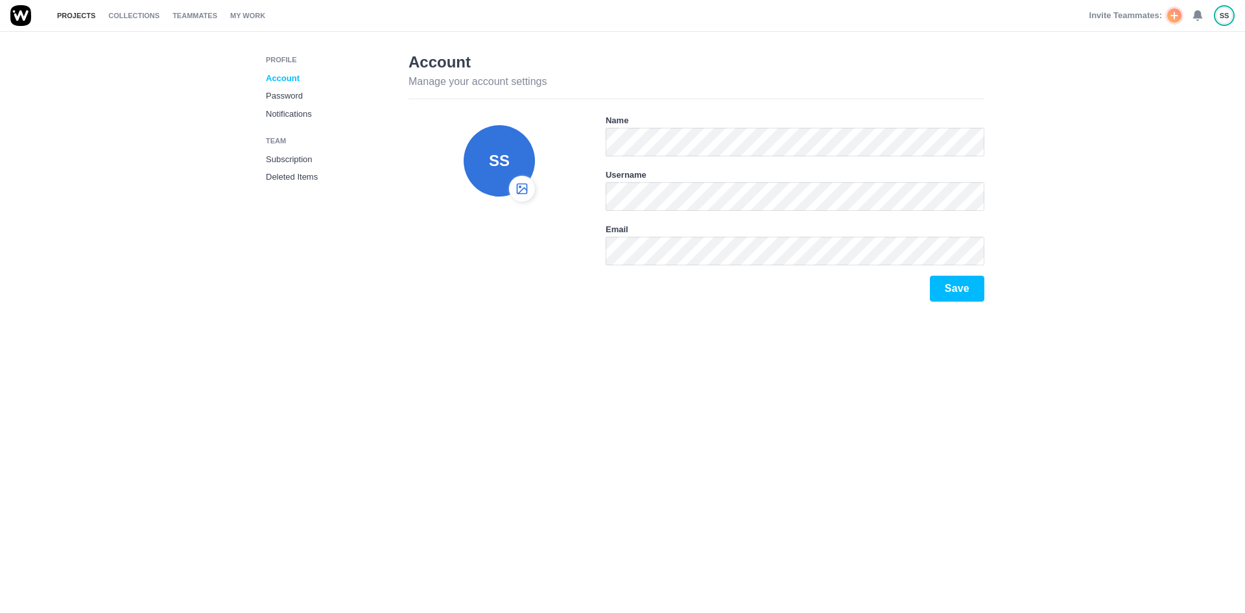
click at [82, 18] on link "Projects" at bounding box center [76, 15] width 38 height 31
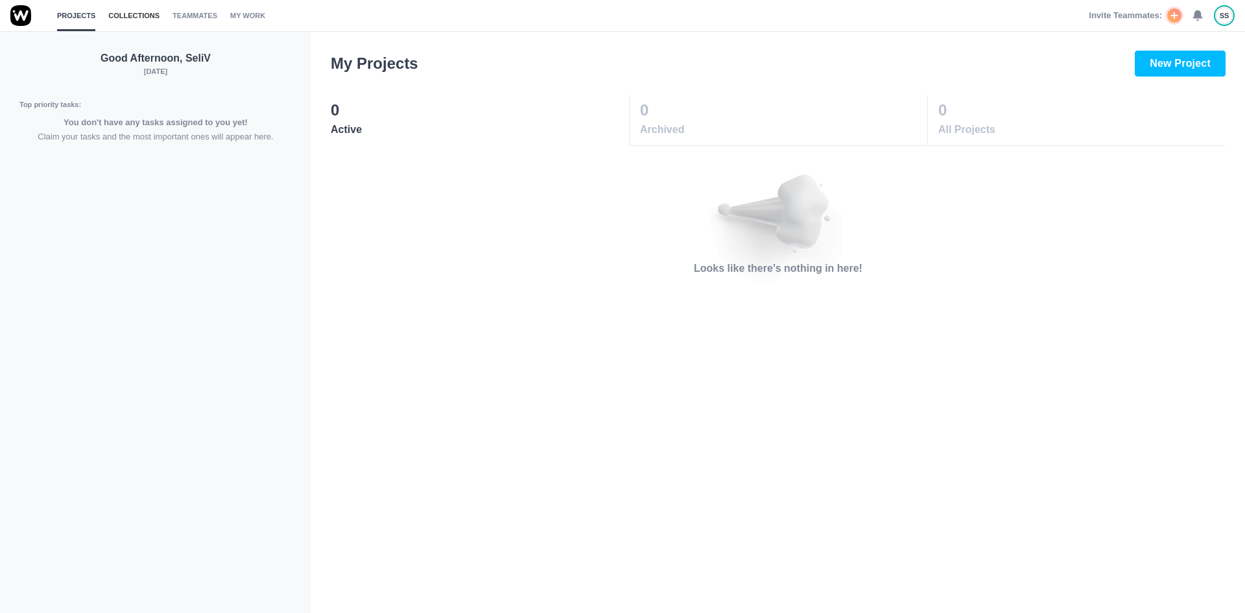
click at [123, 19] on link "Collections" at bounding box center [133, 15] width 51 height 31
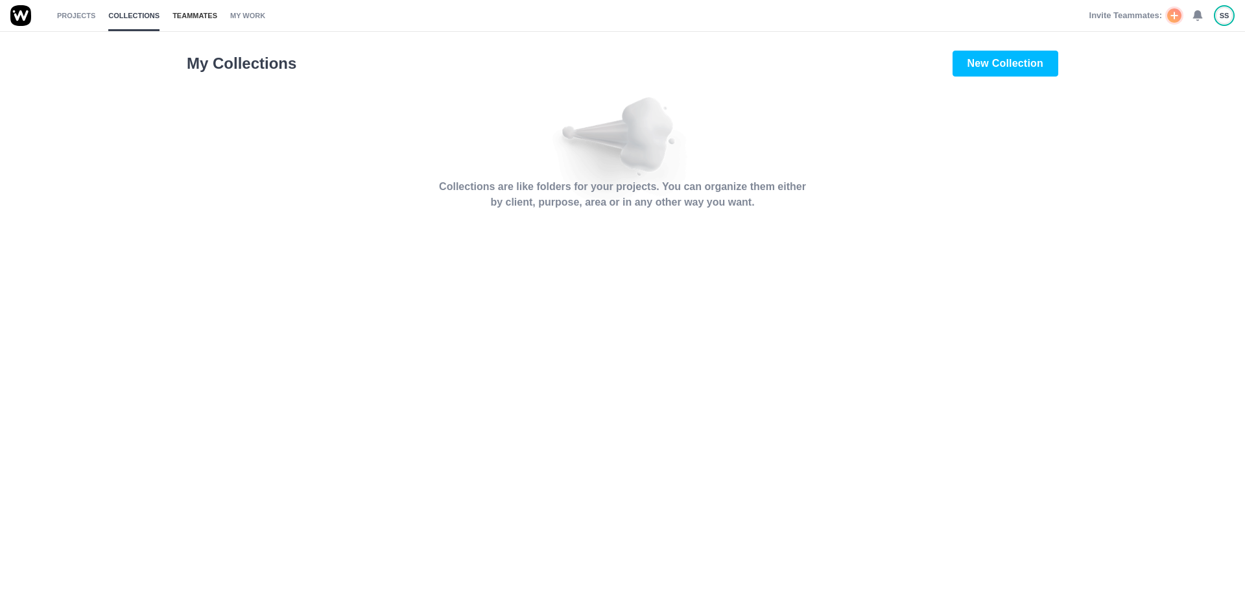
click at [181, 12] on link "Teammates" at bounding box center [194, 15] width 45 height 31
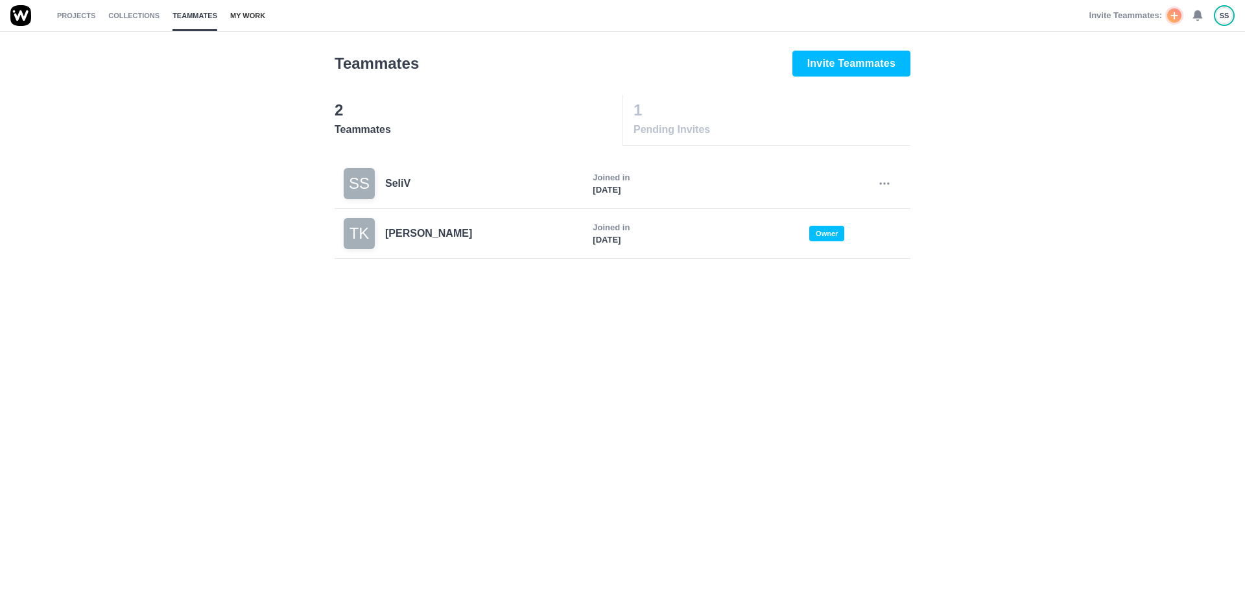
click at [230, 14] on link "My Work" at bounding box center [247, 15] width 35 height 31
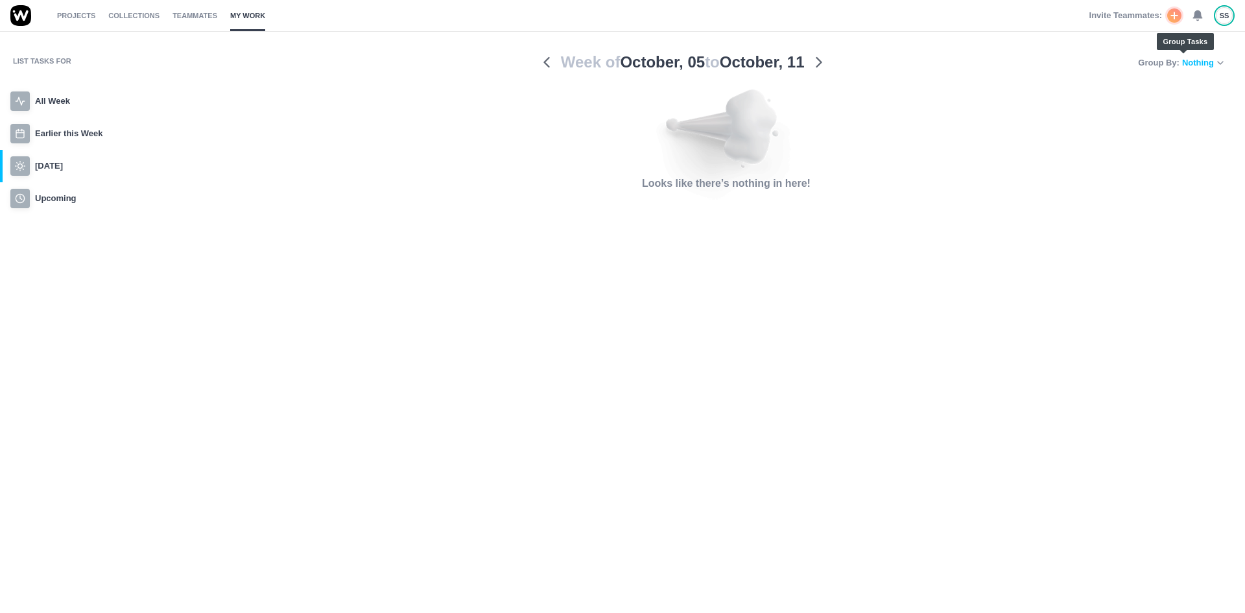
click at [1216, 64] on icon at bounding box center [1220, 63] width 10 height 10
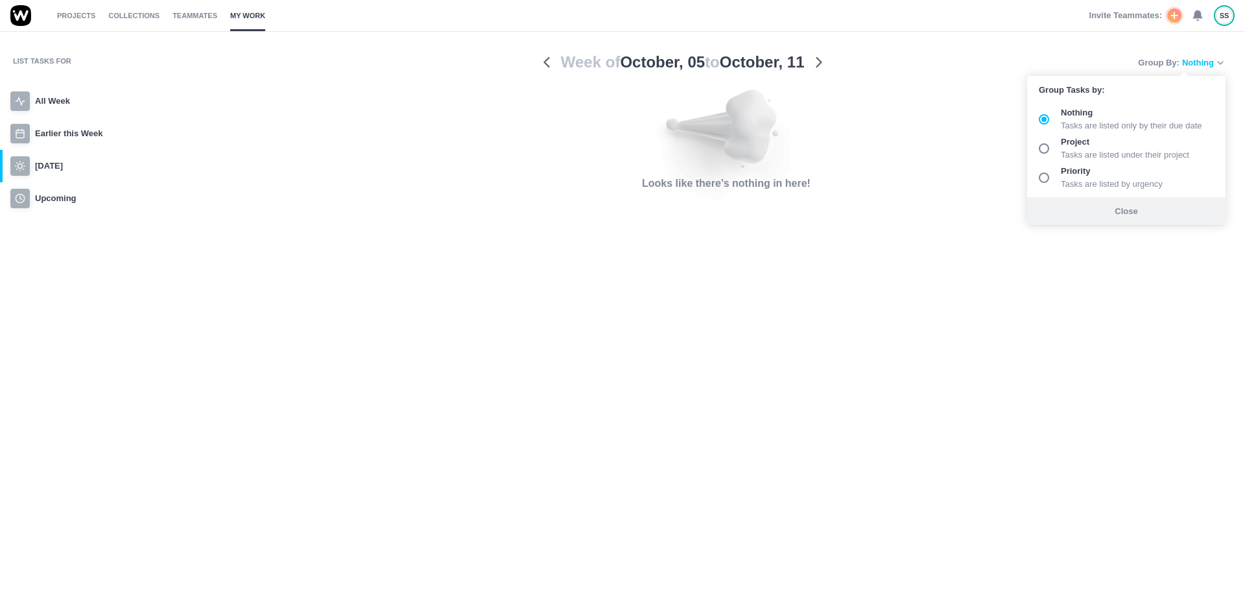
click at [1221, 8] on div "SS" at bounding box center [1223, 15] width 17 height 17
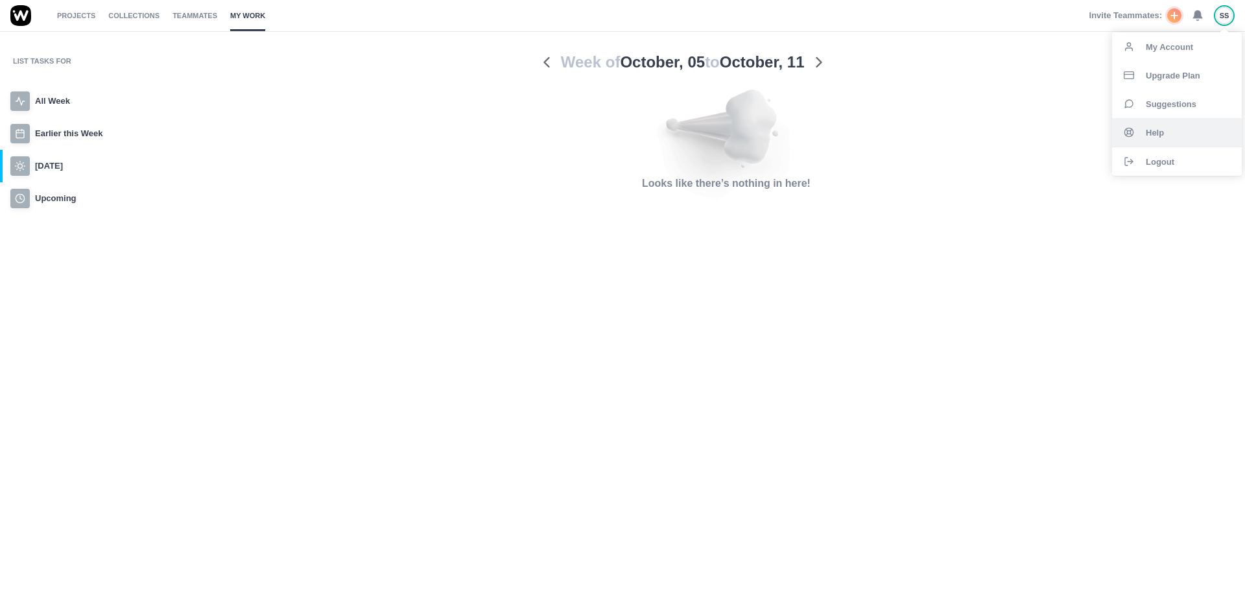
click at [1140, 125] on div "Help" at bounding box center [1177, 132] width 130 height 29
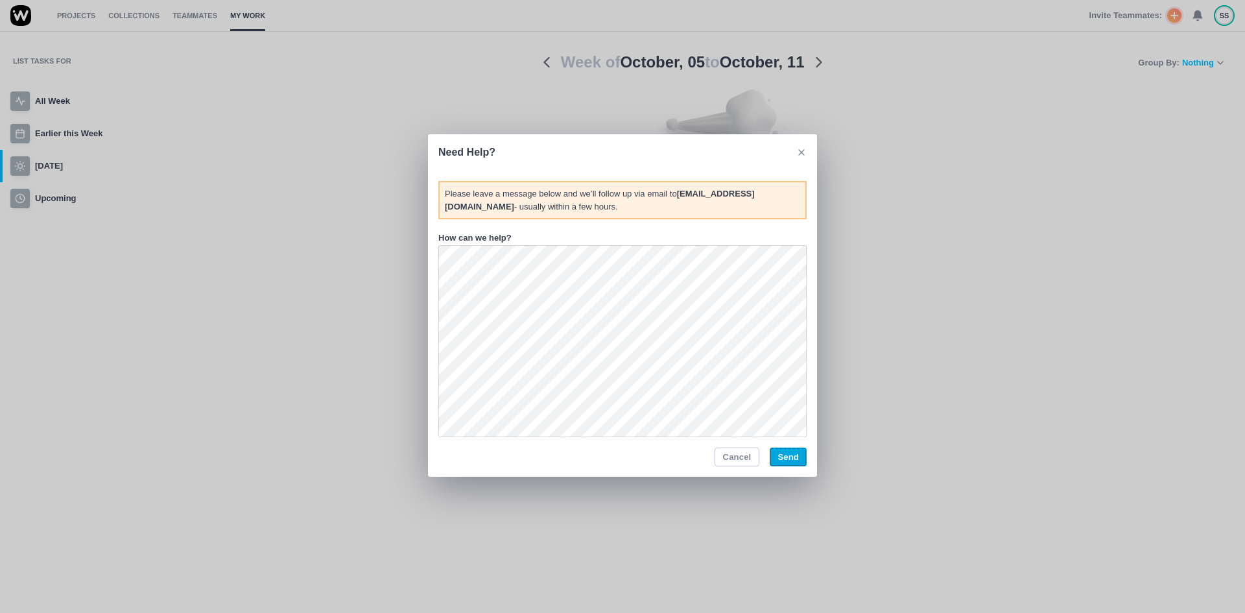
click at [795, 458] on button "Send" at bounding box center [787, 456] width 37 height 19
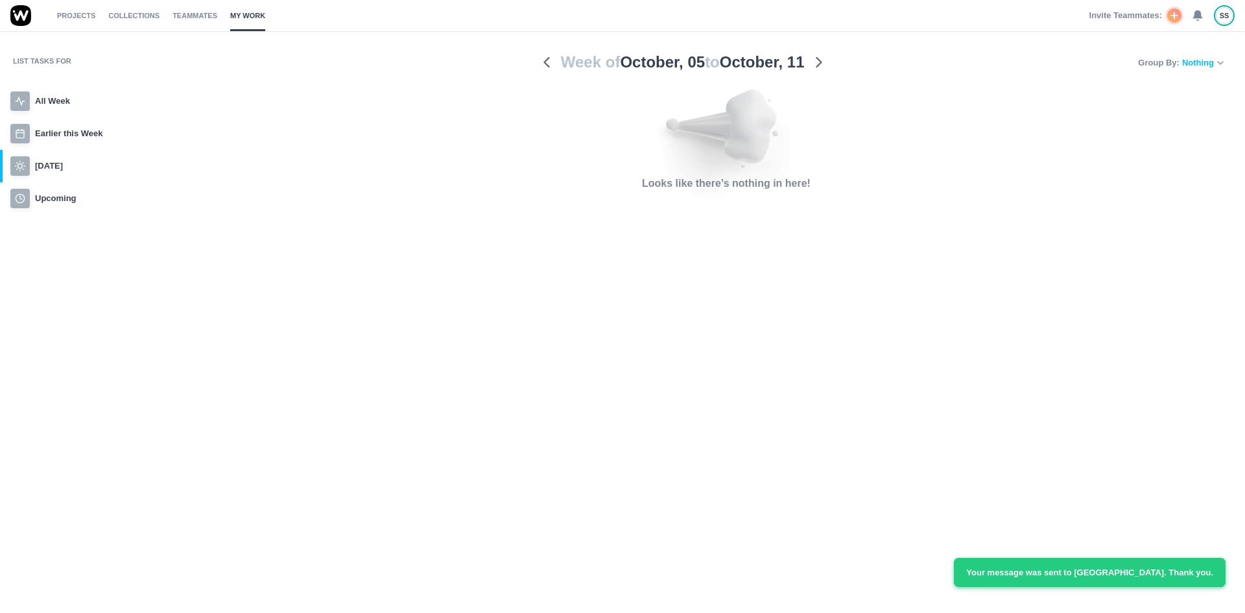
click at [1197, 10] on icon at bounding box center [1197, 16] width 12 height 12
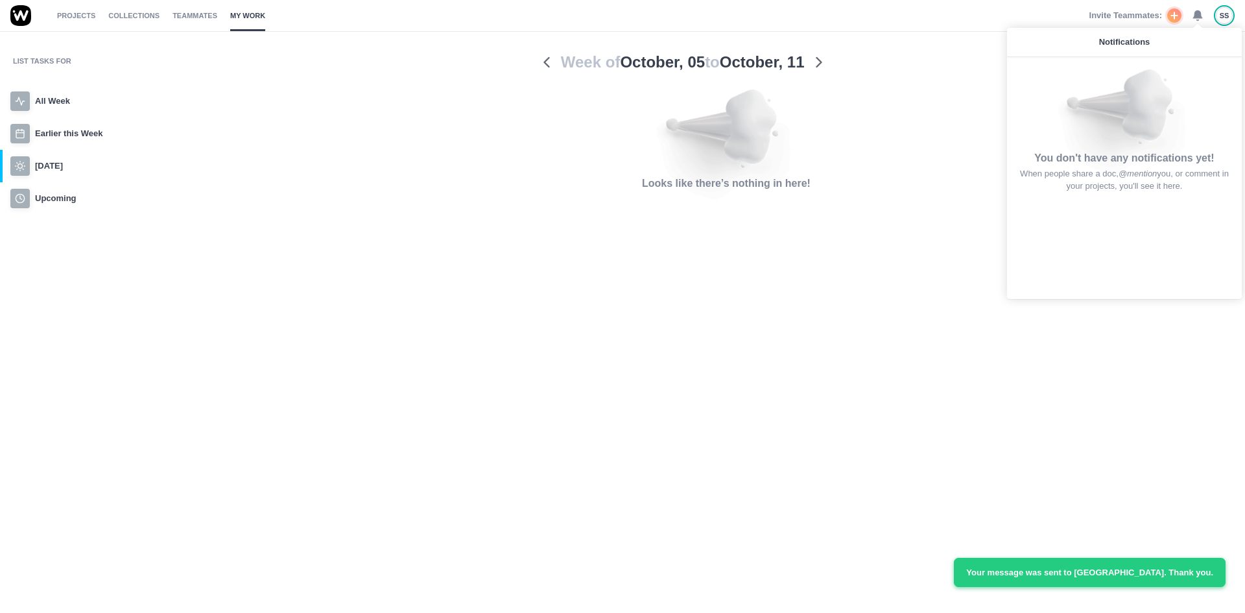
drag, startPoint x: 961, startPoint y: 110, endPoint x: 1140, endPoint y: 2, distance: 209.1
click at [964, 110] on section "Looks like there’s nothing in here!" at bounding box center [726, 140] width 998 height 102
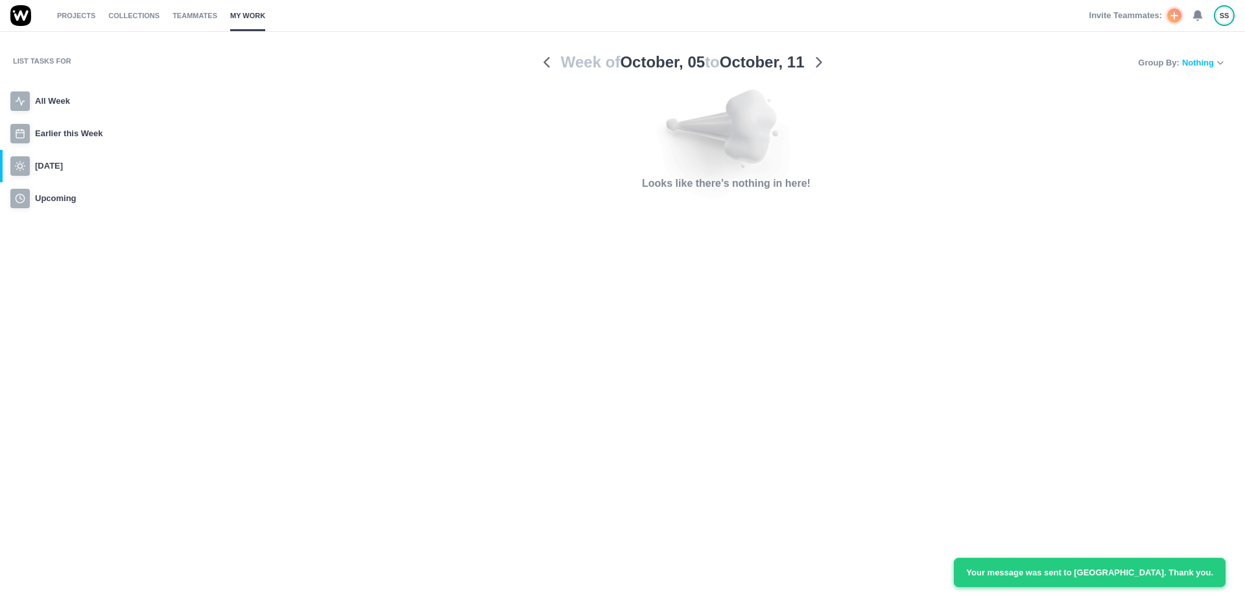
drag, startPoint x: 1140, startPoint y: 2, endPoint x: 943, endPoint y: 69, distance: 208.7
click at [925, 71] on nav "Week of October, 05 to October, 11 Current week" at bounding box center [682, 62] width 911 height 23
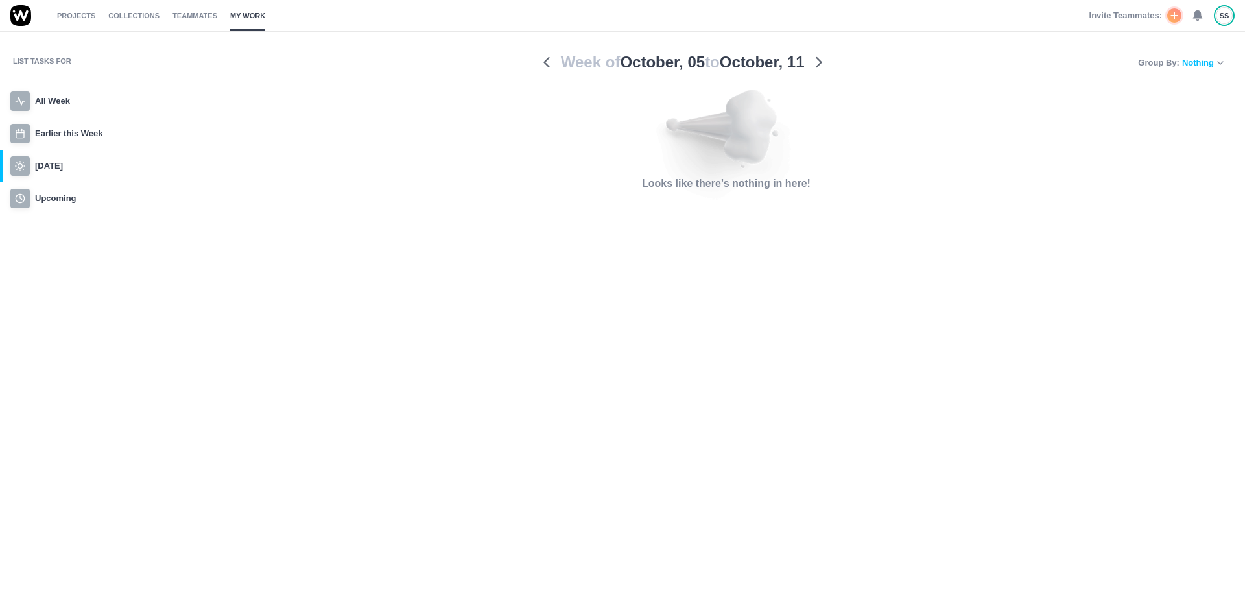
click at [1218, 21] on div "SS" at bounding box center [1223, 15] width 17 height 17
click at [156, 170] on link "Today" at bounding box center [101, 166] width 202 height 32
click at [77, 128] on p "Earlier this Week" at bounding box center [69, 133] width 68 height 13
click at [54, 104] on p "All Week" at bounding box center [52, 101] width 35 height 13
click at [63, 202] on p "Upcoming" at bounding box center [55, 198] width 41 height 13
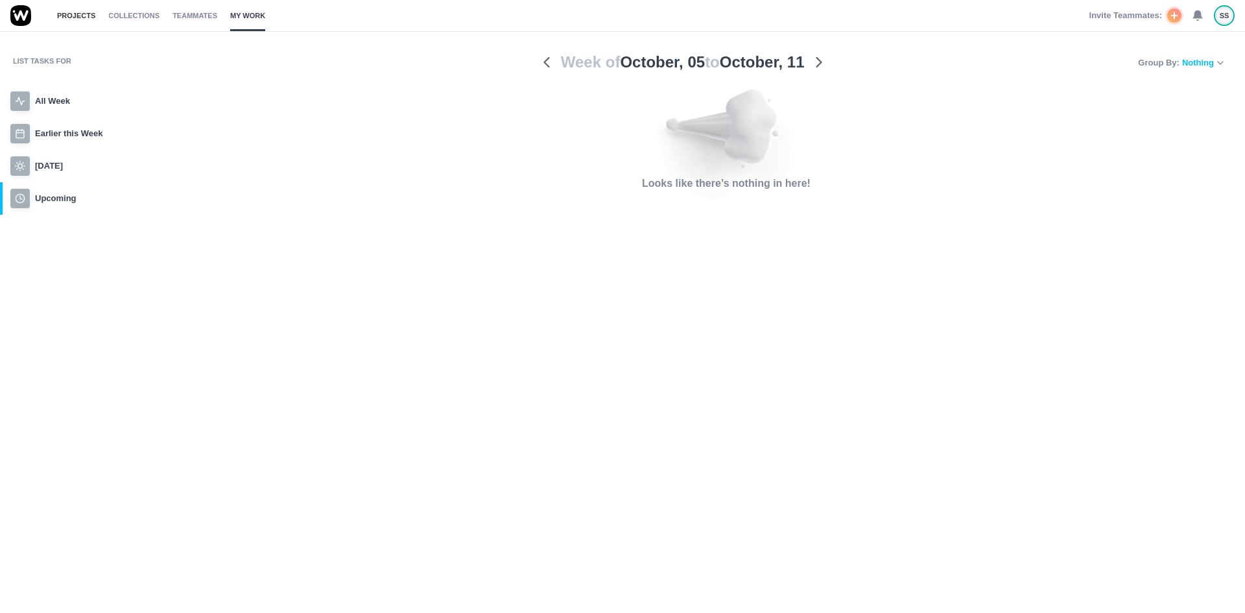
click at [65, 15] on link "Projects" at bounding box center [76, 15] width 38 height 31
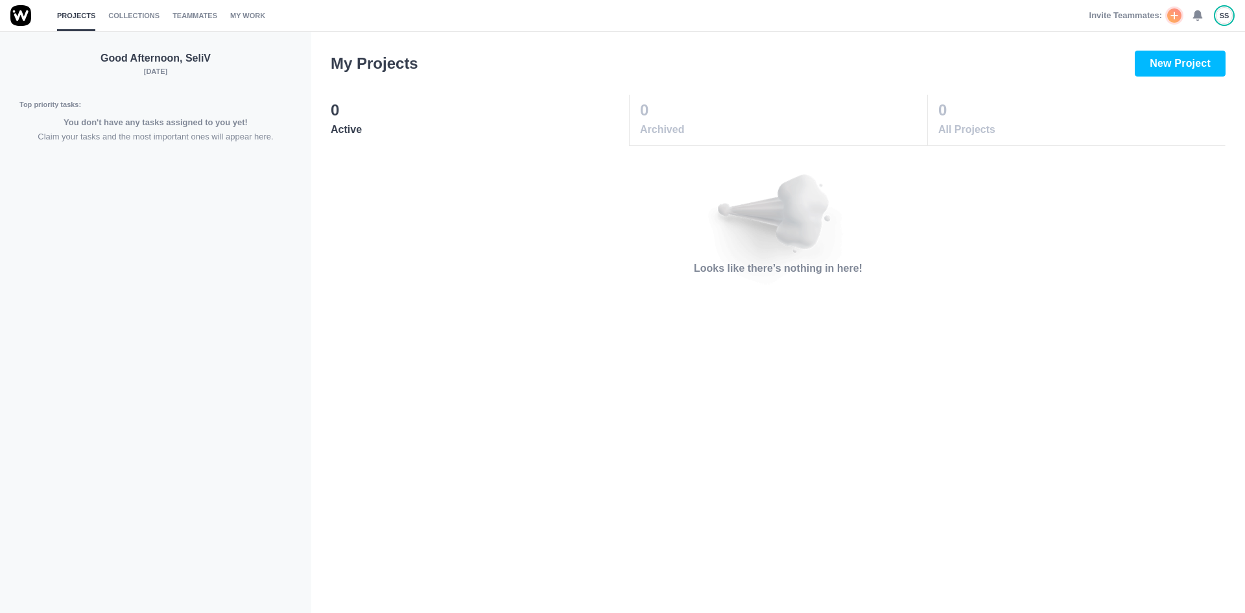
click at [154, 135] on p "Claim your tasks and the most important ones will appear here." at bounding box center [155, 136] width 272 height 13
click at [135, 26] on link "Collections" at bounding box center [133, 15] width 51 height 31
click at [440, 276] on p "Looks like there’s nothing in here!" at bounding box center [777, 269] width 933 height 16
click at [415, 236] on div "Looks like there’s nothing in here!" at bounding box center [777, 225] width 933 height 102
click at [703, 295] on main "Looks like there’s nothing in here!" at bounding box center [777, 230] width 933 height 169
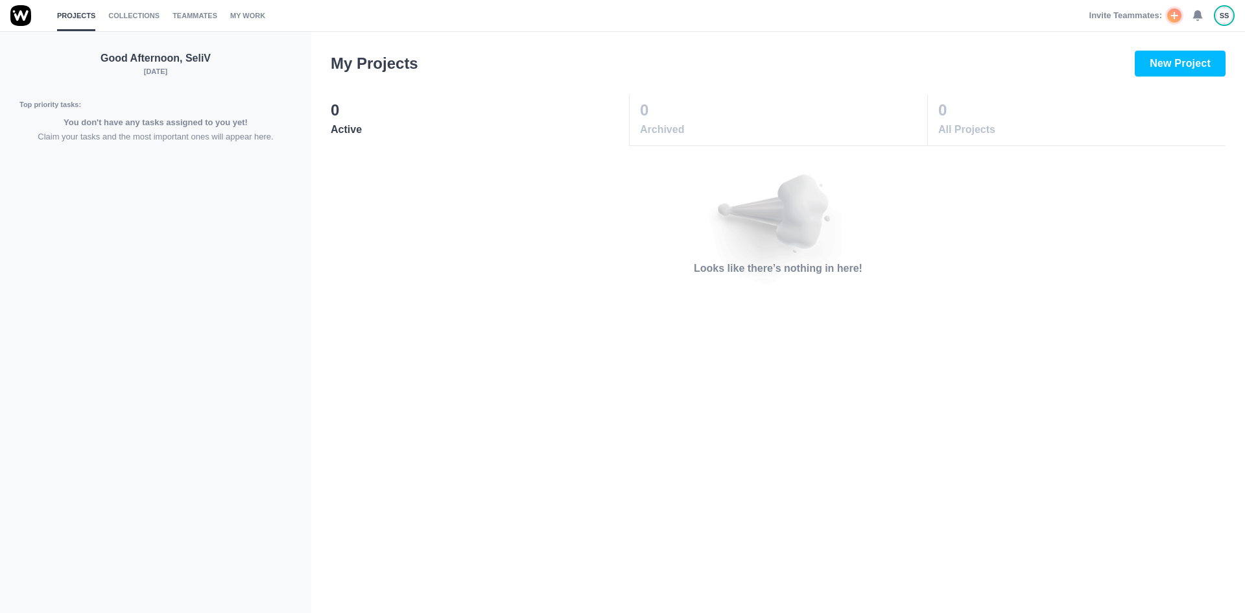
click at [1079, 235] on div "Looks like there’s nothing in here!" at bounding box center [777, 225] width 933 height 102
click at [113, 16] on link "Collections" at bounding box center [133, 15] width 51 height 31
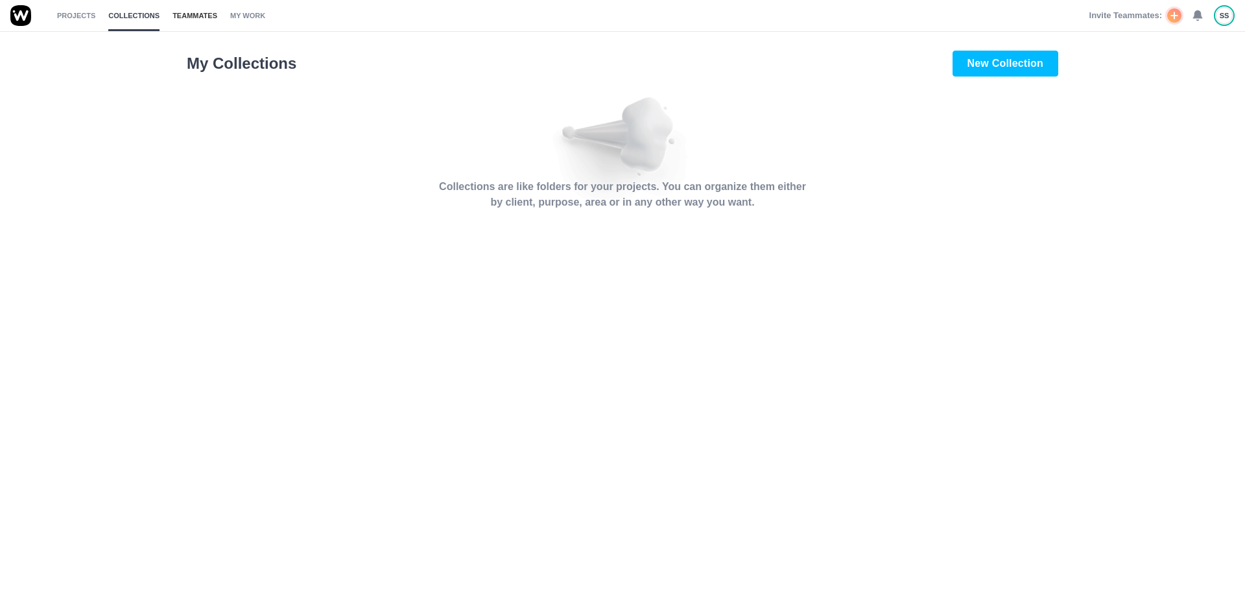
click at [189, 17] on link "Teammates" at bounding box center [194, 15] width 45 height 31
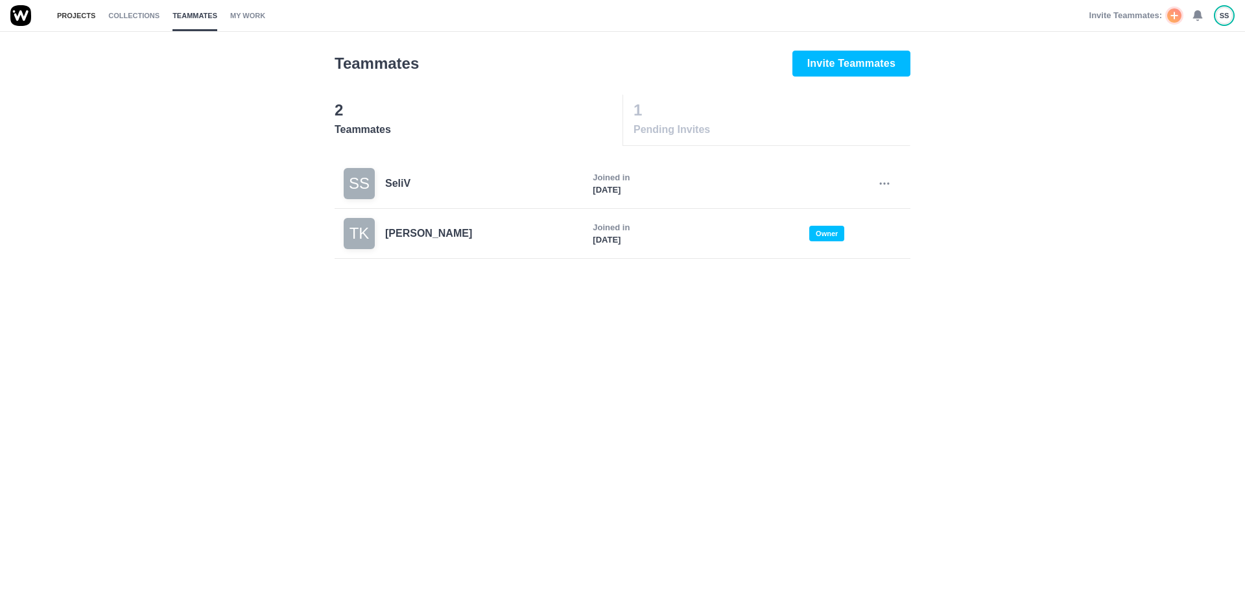
click at [82, 21] on link "Projects" at bounding box center [76, 15] width 38 height 31
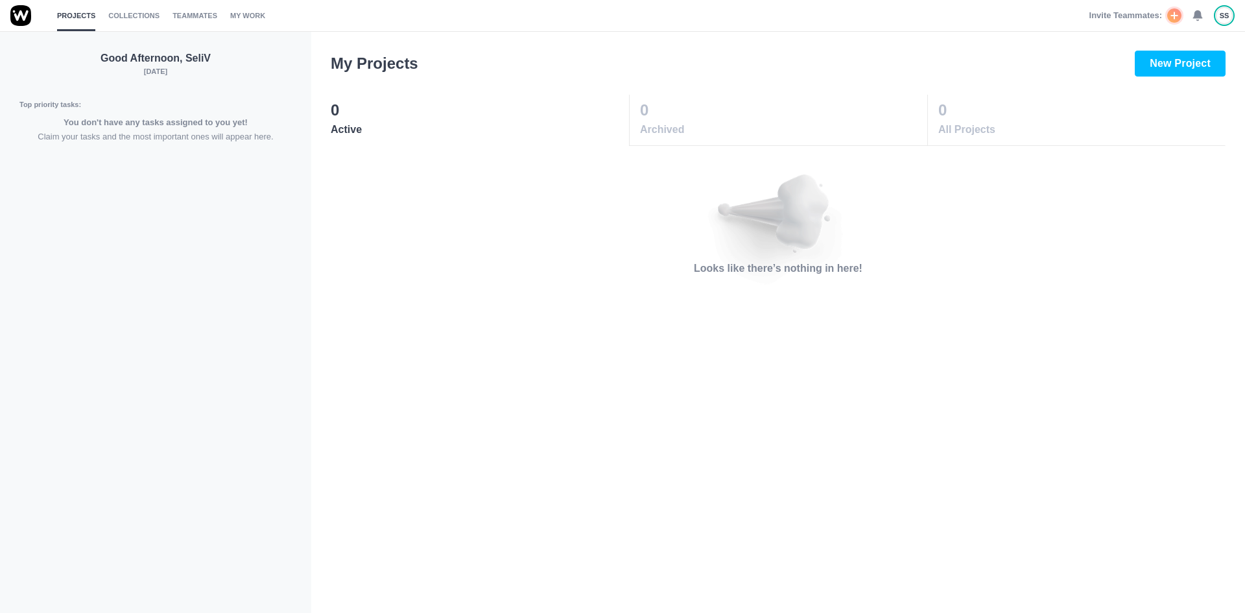
click at [401, 228] on div "Looks like there’s nothing in here!" at bounding box center [777, 225] width 933 height 102
click at [176, 17] on link "Teammates" at bounding box center [194, 15] width 45 height 31
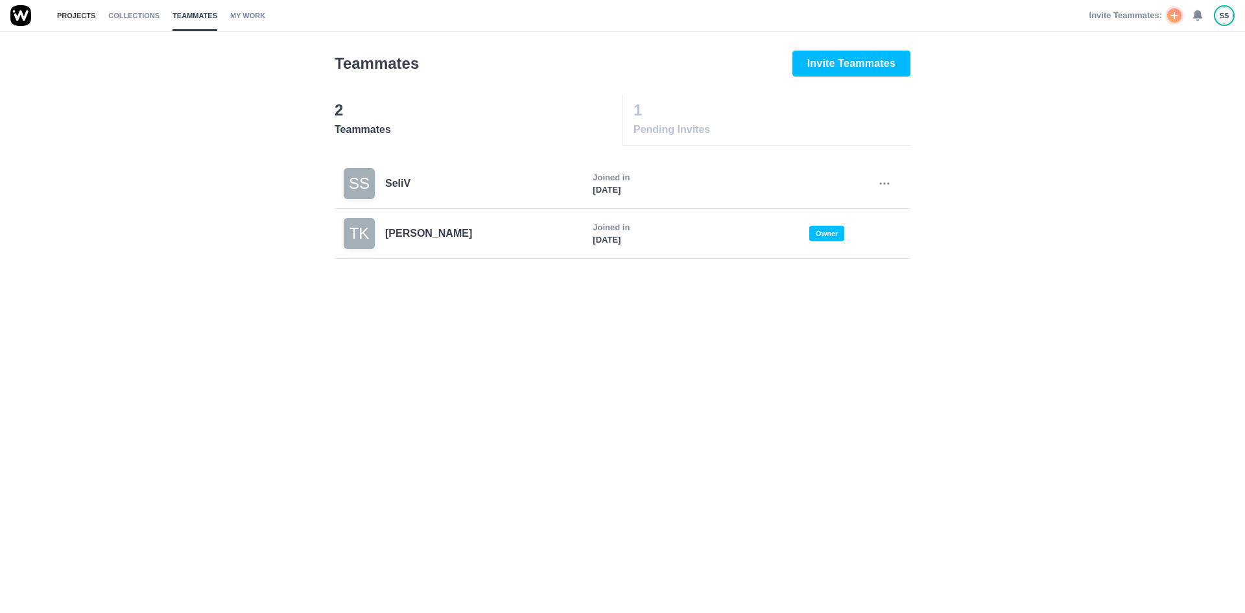
click at [69, 18] on link "Projects" at bounding box center [76, 15] width 38 height 31
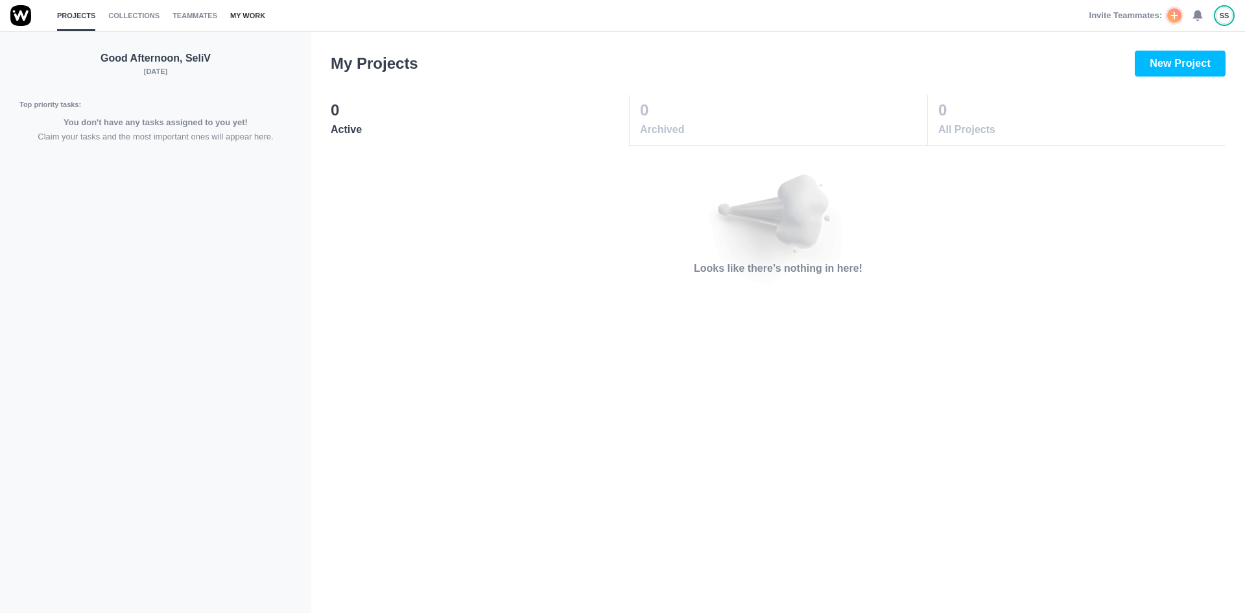
click at [230, 16] on link "My Work" at bounding box center [247, 15] width 35 height 31
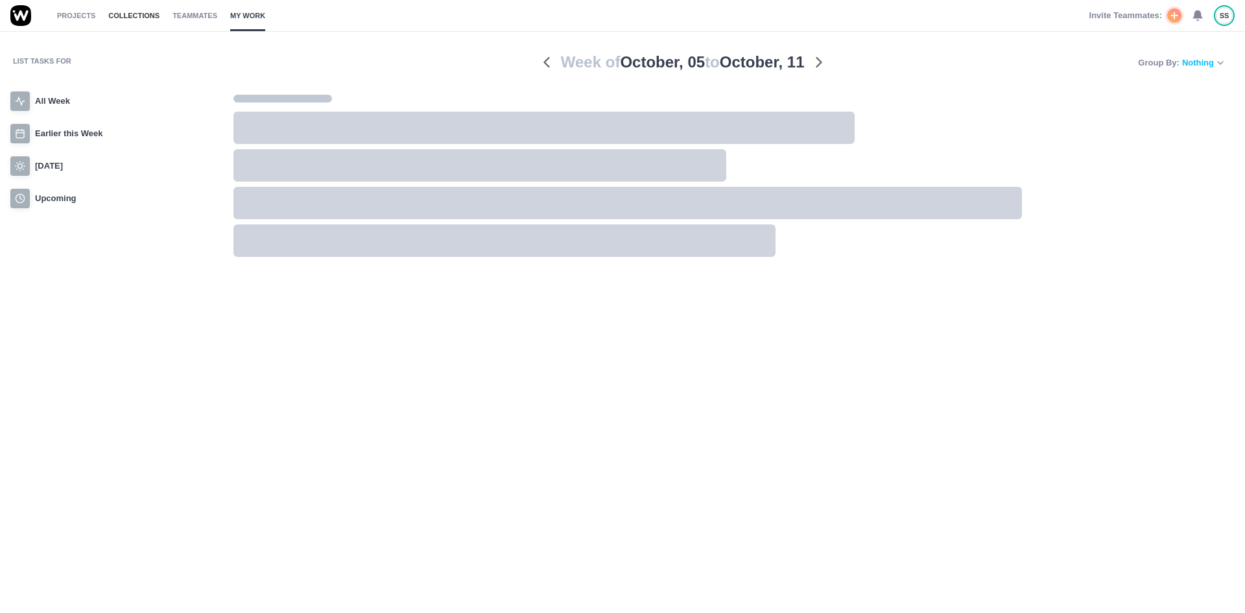
click at [137, 19] on link "Collections" at bounding box center [133, 15] width 51 height 31
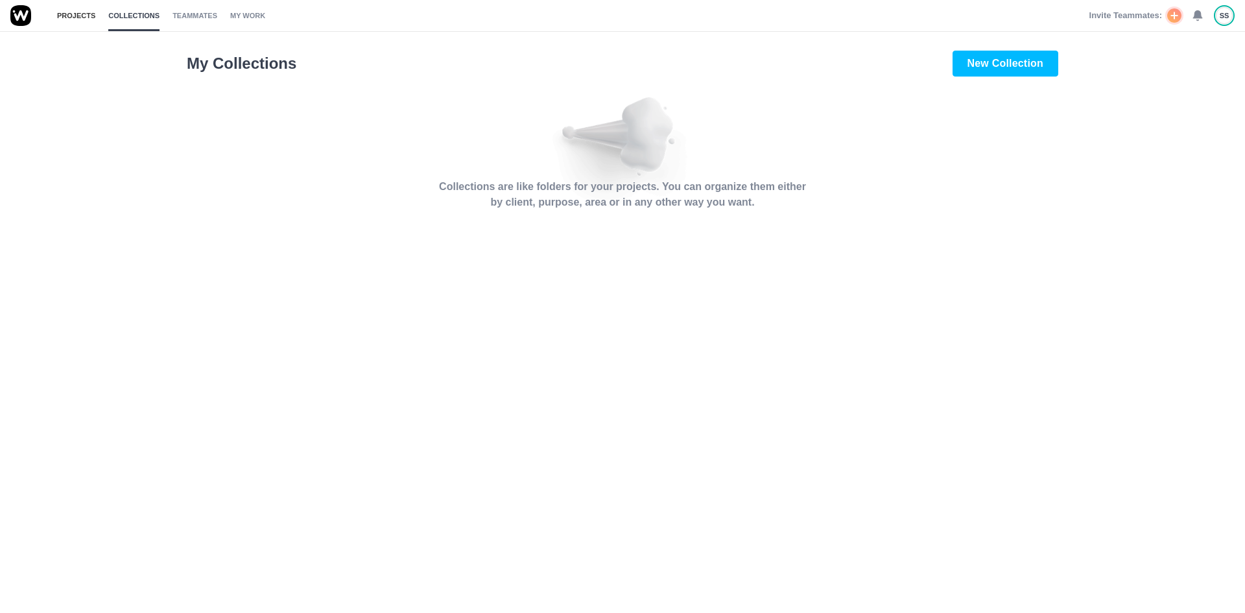
click at [76, 18] on link "Projects" at bounding box center [76, 15] width 38 height 31
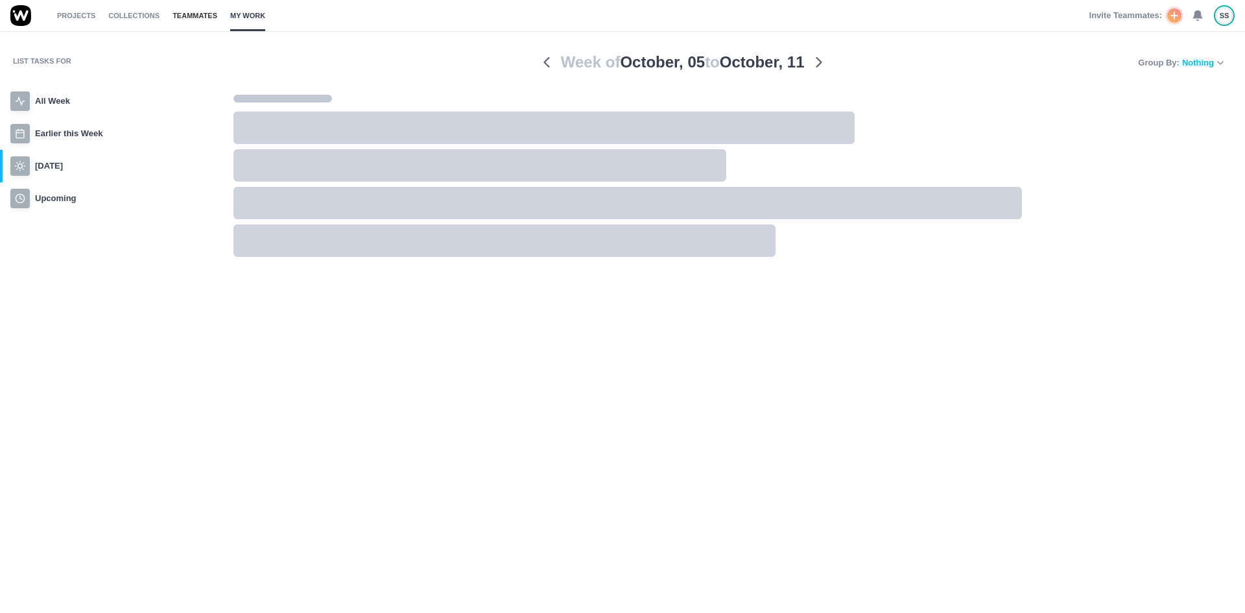
click at [182, 13] on link "Teammates" at bounding box center [194, 15] width 45 height 31
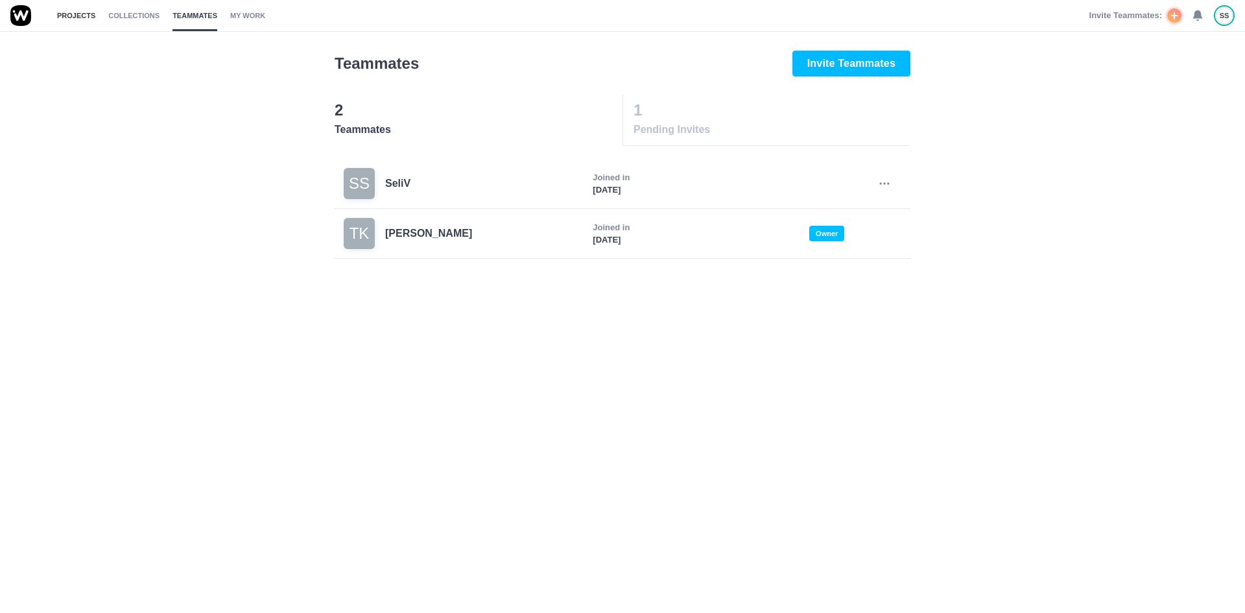
click at [65, 12] on link "Projects" at bounding box center [76, 15] width 38 height 31
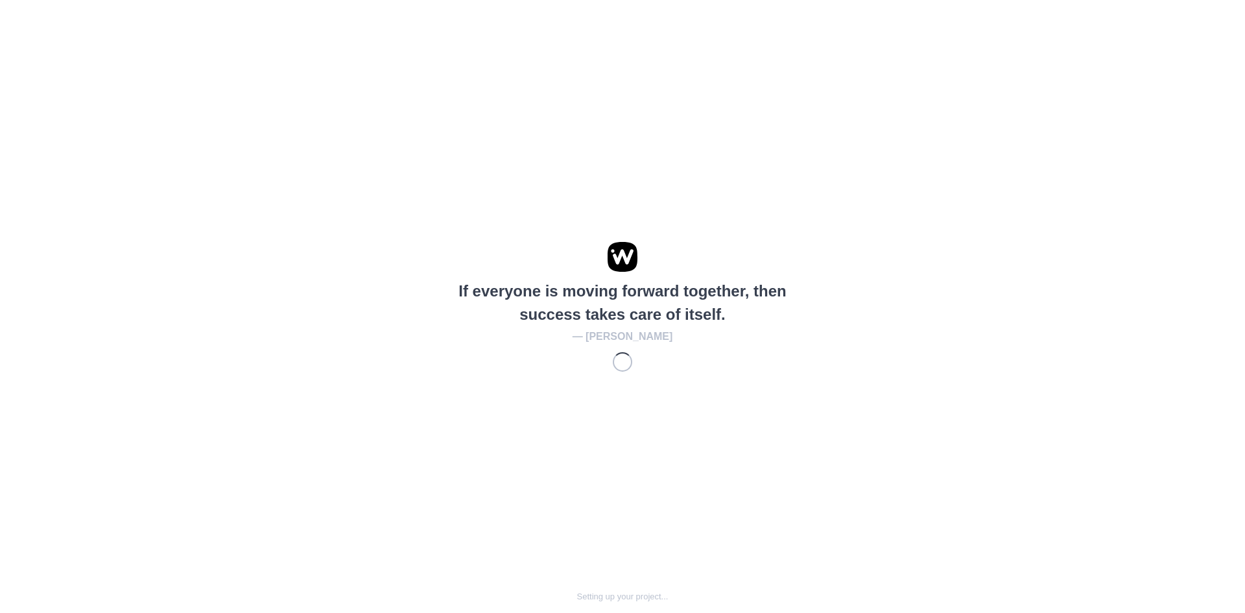
click at [530, 155] on div "If everyone is moving forward together, then success takes care of itself. — [P…" at bounding box center [622, 306] width 1245 height 613
click at [216, 173] on div "If everyone is moving forward together, then success takes care of itself. — [P…" at bounding box center [622, 306] width 1245 height 613
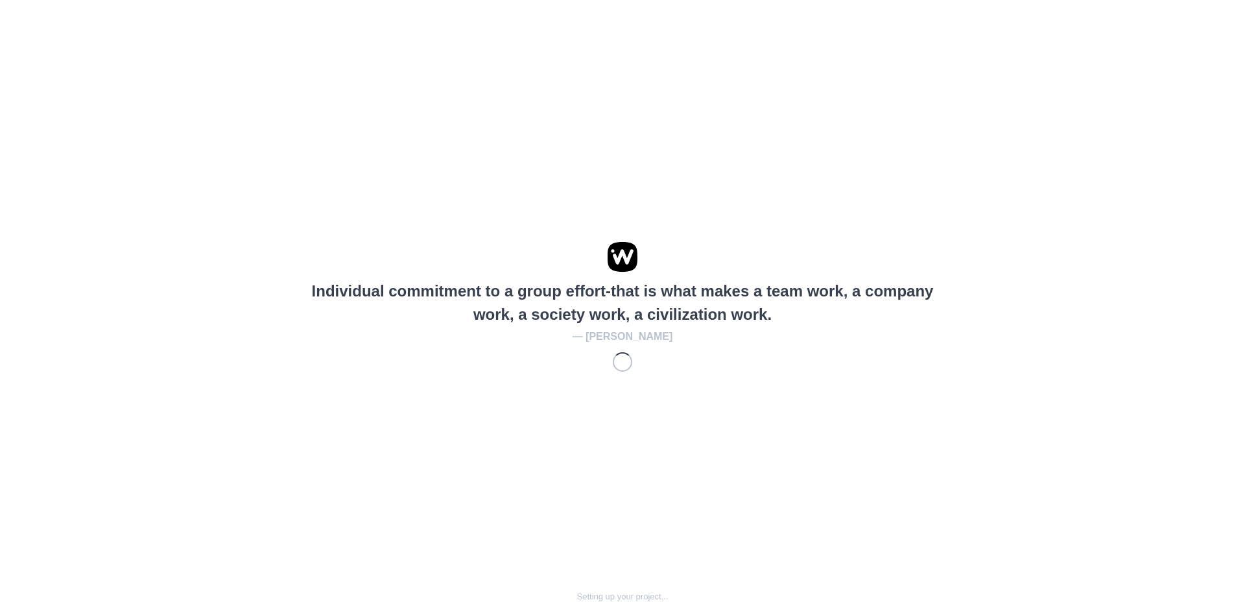
click at [541, 482] on div "Individual commitment to a group effort-that is what makes a team work, a compa…" at bounding box center [622, 306] width 1245 height 613
click at [392, 322] on div "Coming together is a beginning. Keeping together is progress. Working together …" at bounding box center [622, 307] width 683 height 130
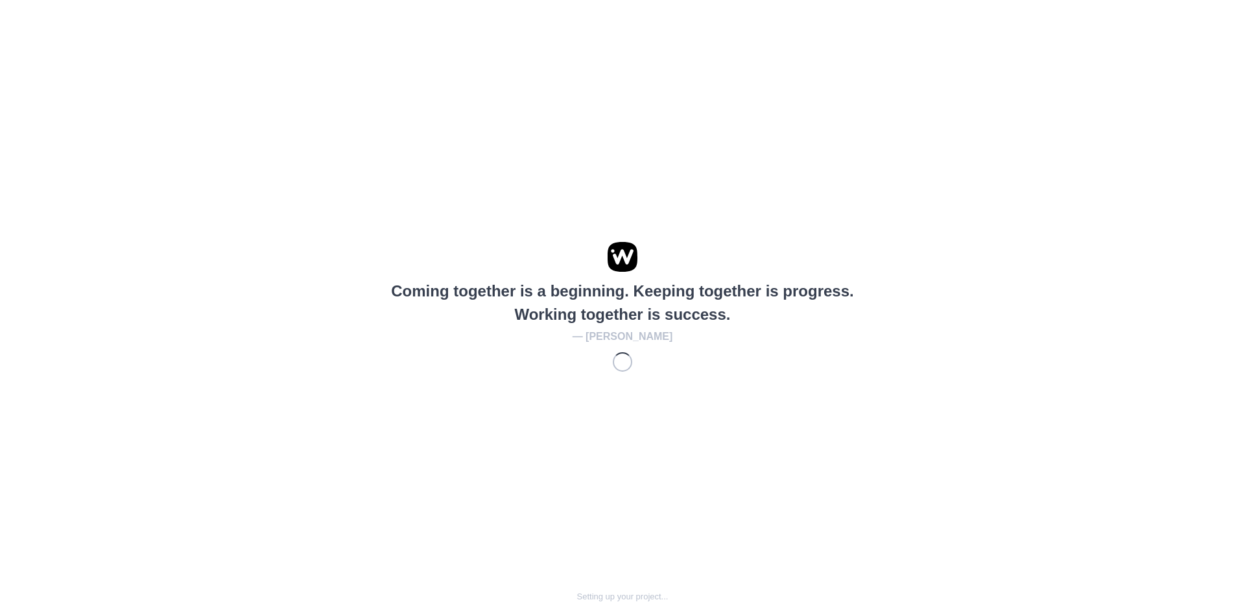
click at [166, 344] on div "Coming together is a beginning. Keeping together is progress. Working together …" at bounding box center [622, 306] width 1245 height 613
click at [169, 67] on div "Coming together is a beginning. Keeping together is progress. Working together …" at bounding box center [622, 306] width 1245 height 613
click at [726, 228] on div "Individual commitment to a group effort-that is what makes a team work, a compa…" at bounding box center [622, 306] width 1245 height 613
click at [390, 146] on div "Individual commitment to a group effort-that is what makes a team work, a compa…" at bounding box center [622, 306] width 1245 height 613
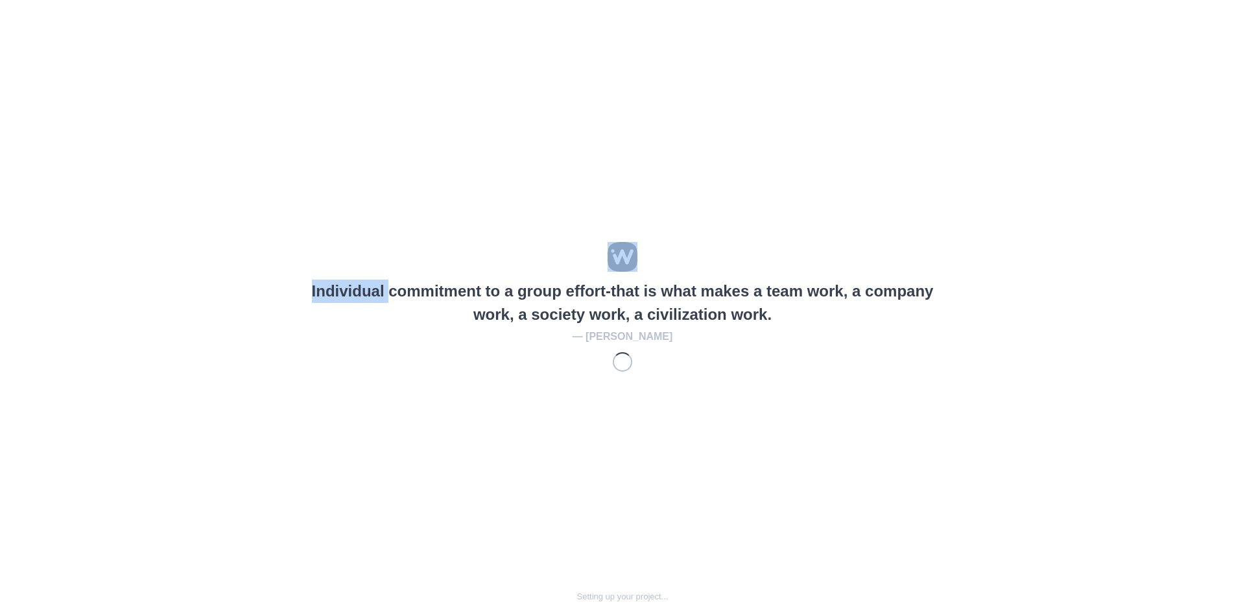
click at [390, 146] on div "Individual commitment to a group effort-that is what makes a team work, a compa…" at bounding box center [622, 306] width 1245 height 613
